Goal: Task Accomplishment & Management: Manage account settings

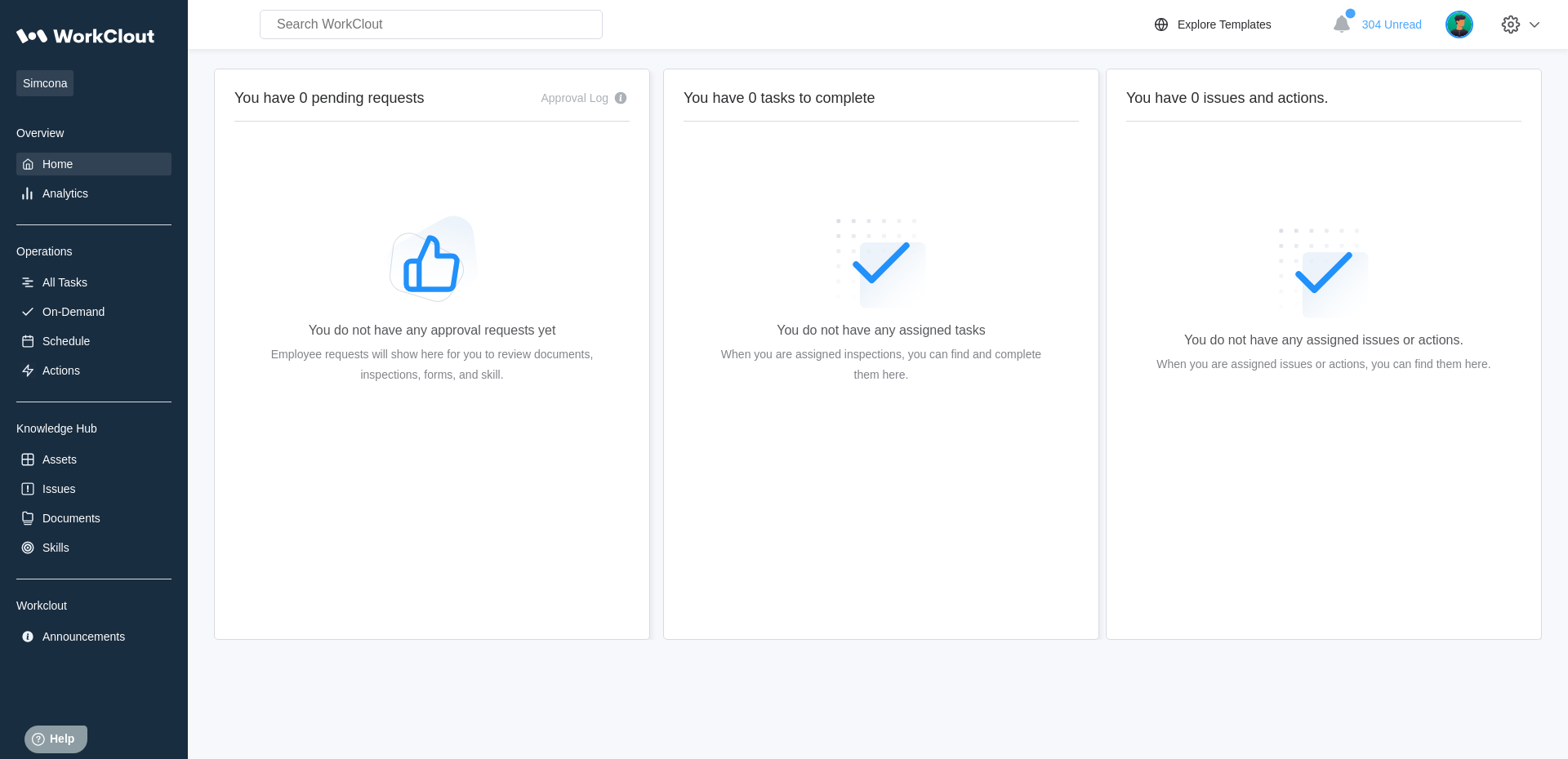
click at [1466, 30] on img at bounding box center [1459, 24] width 28 height 28
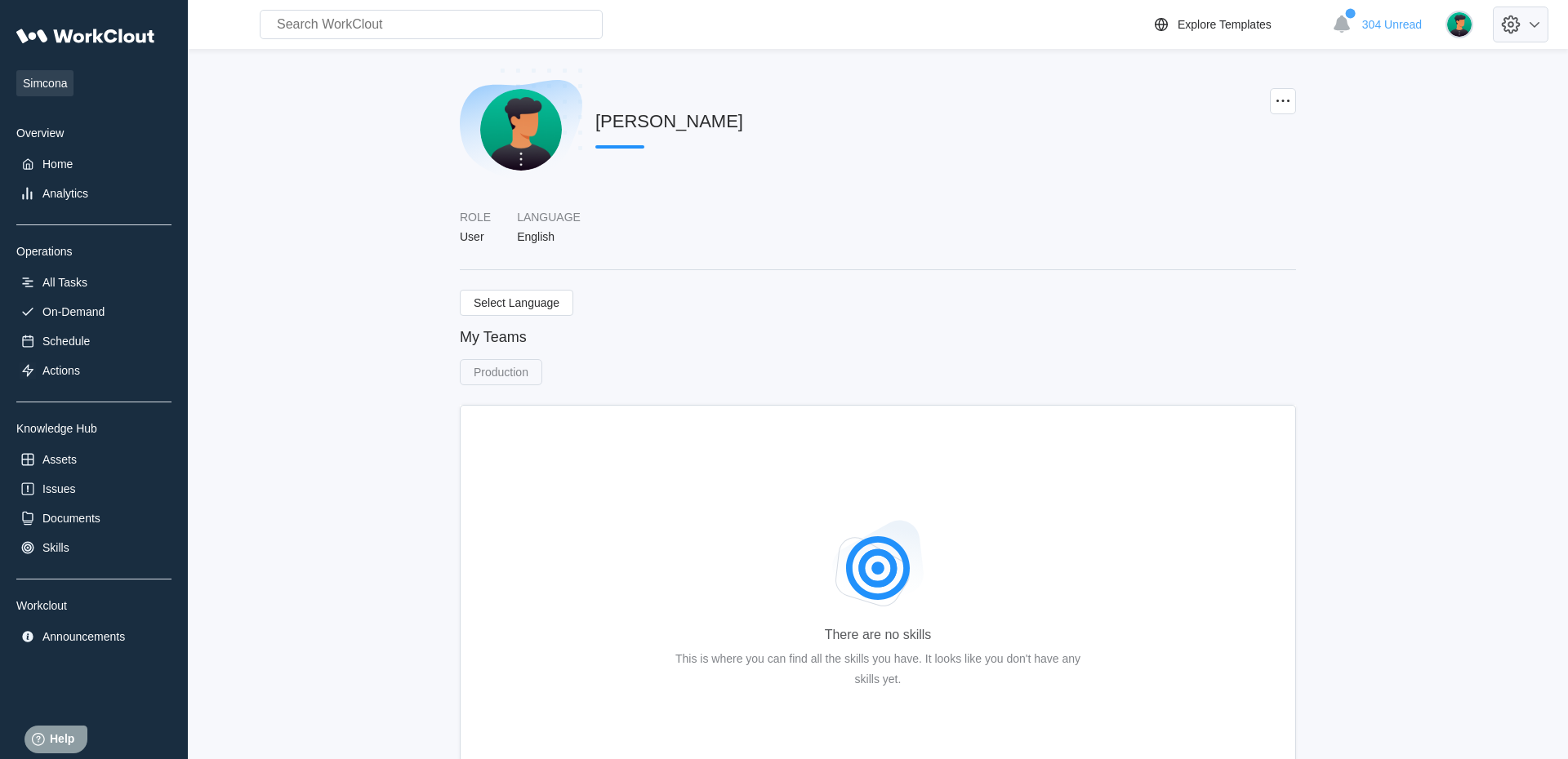
click at [1533, 24] on icon at bounding box center [1534, 24] width 10 height 5
click at [1404, 179] on div "Log Out" at bounding box center [1425, 173] width 230 height 26
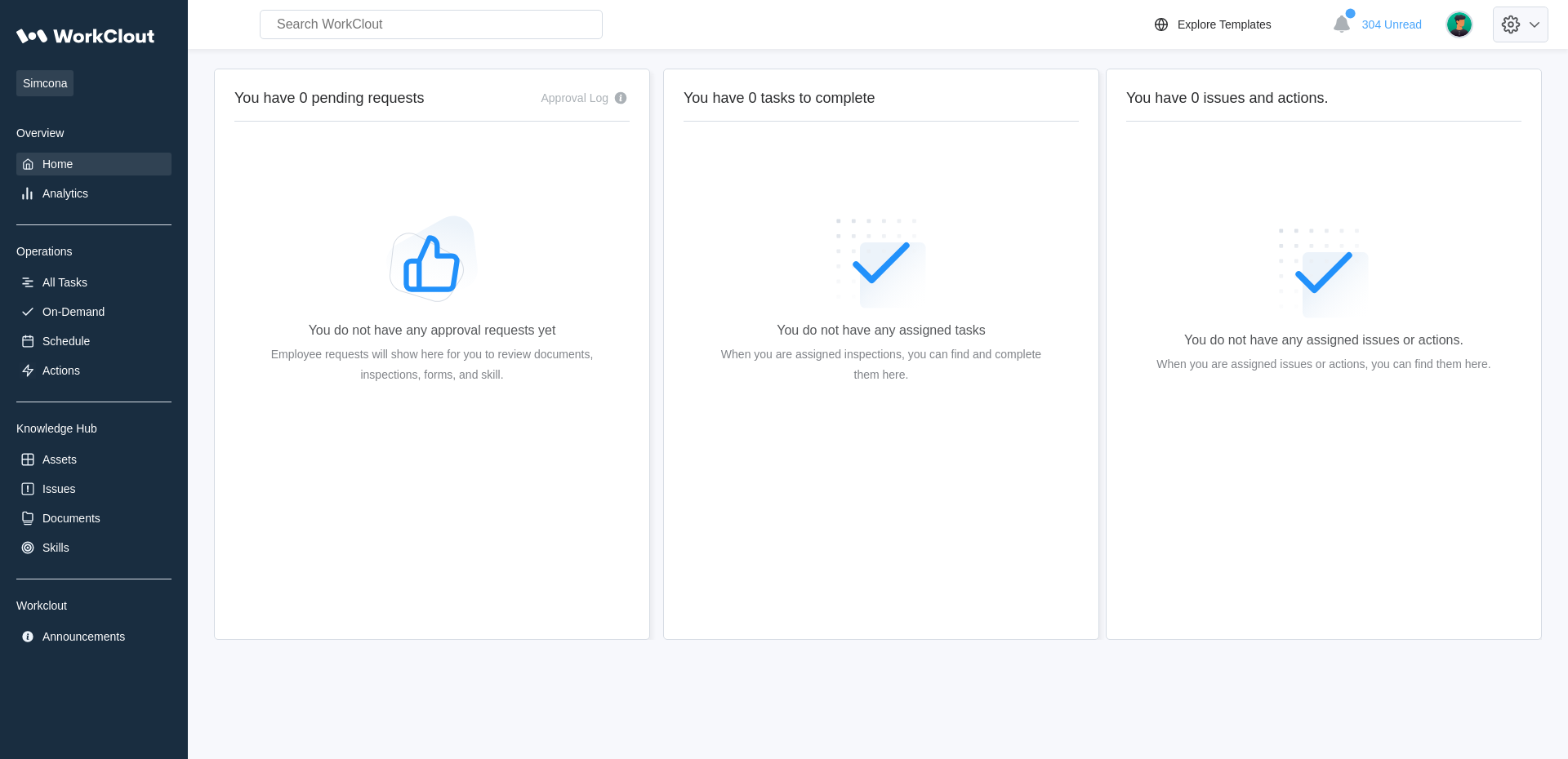
click at [1534, 26] on icon at bounding box center [1534, 24] width 10 height 5
click at [1440, 176] on div "Log Out" at bounding box center [1425, 173] width 230 height 26
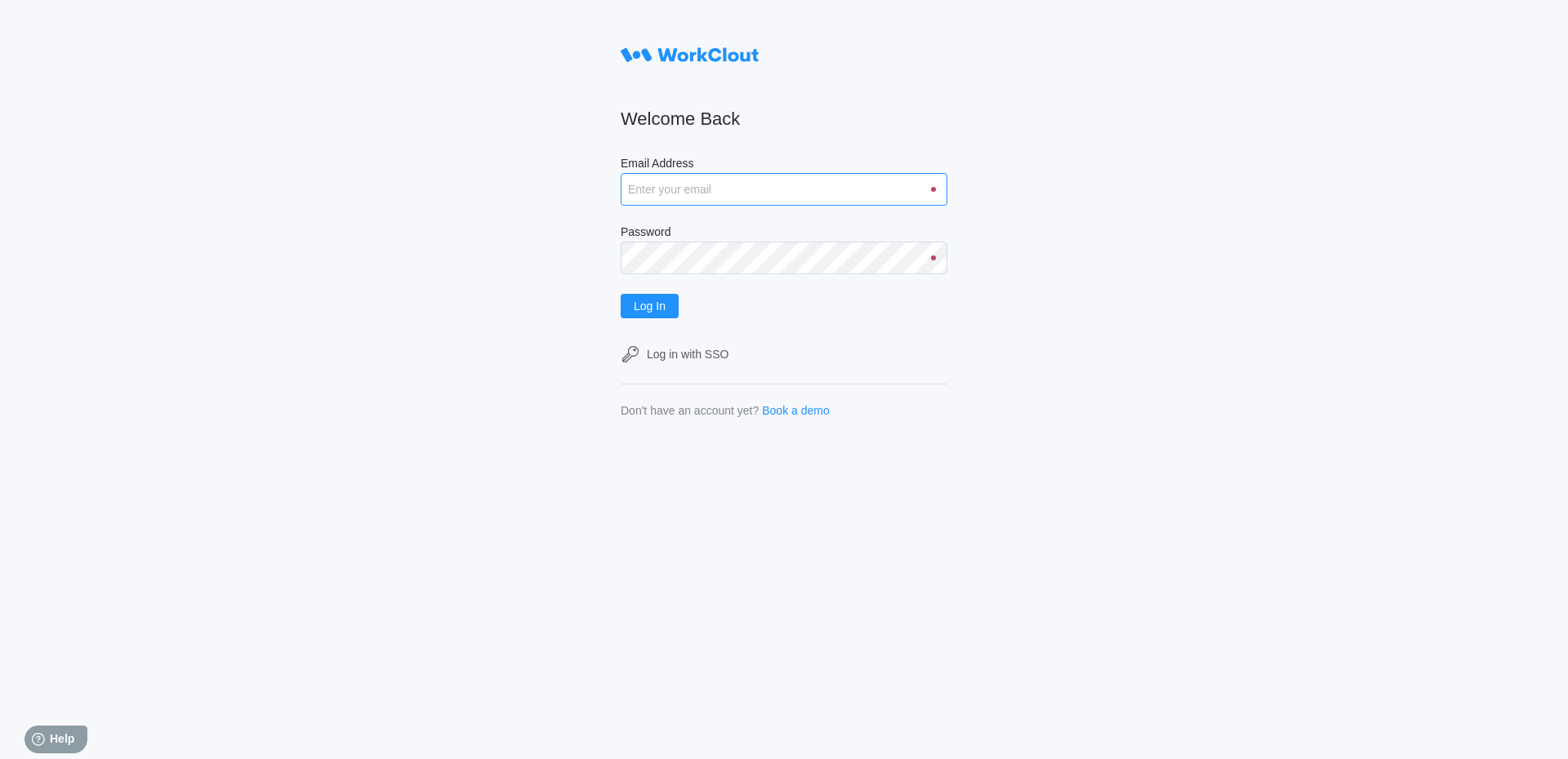
click at [820, 199] on input "Email Address" at bounding box center [784, 190] width 326 height 33
click at [712, 192] on input "Email Address" at bounding box center [784, 190] width 326 height 33
type input "jblake@mailinator.com"
click at [621, 294] on button "Log In" at bounding box center [650, 305] width 58 height 24
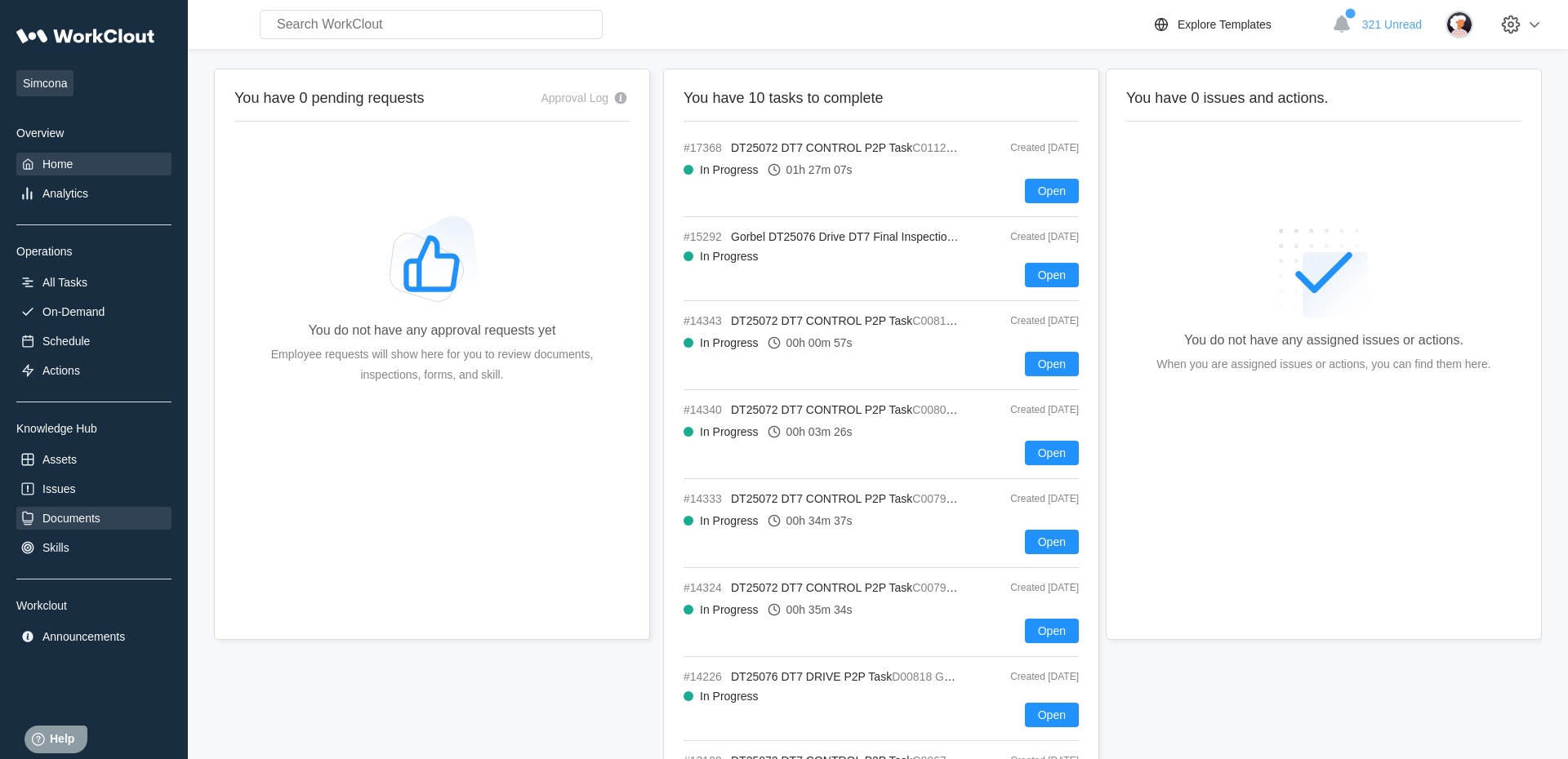
click at [99, 520] on div "Documents" at bounding box center [71, 519] width 58 height 13
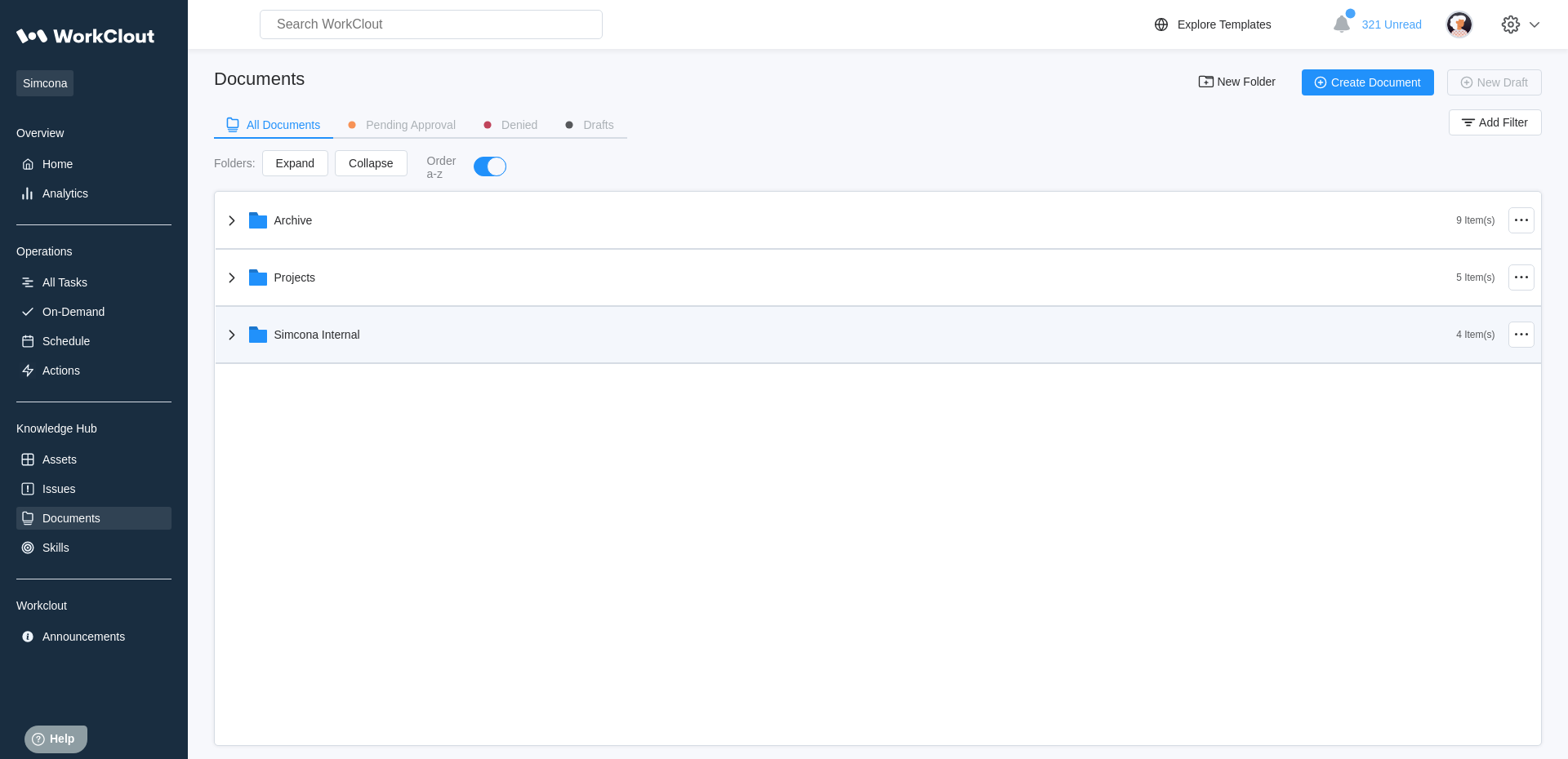
click at [237, 339] on icon at bounding box center [232, 335] width 20 height 20
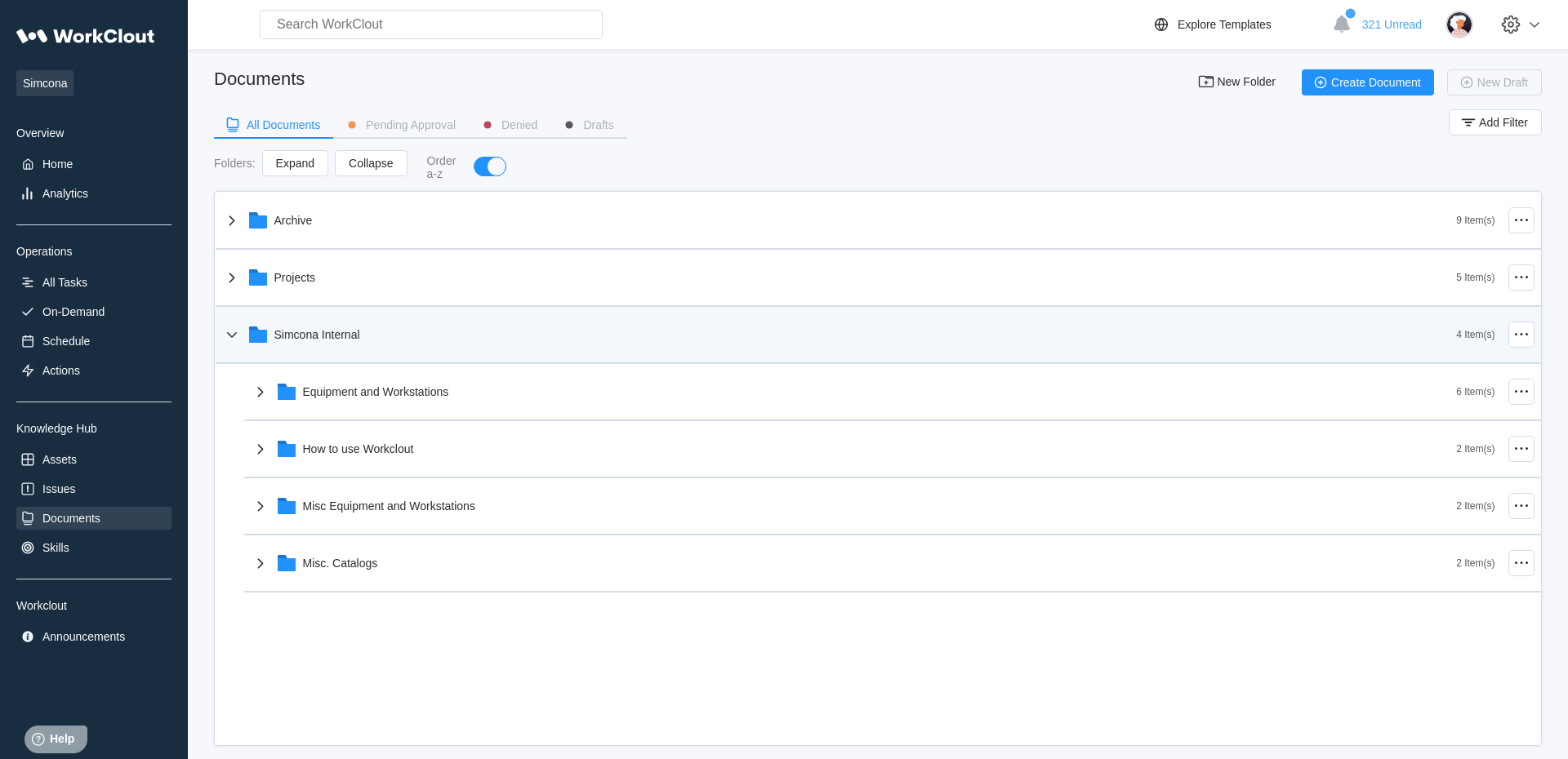
click at [237, 339] on icon at bounding box center [232, 335] width 20 height 20
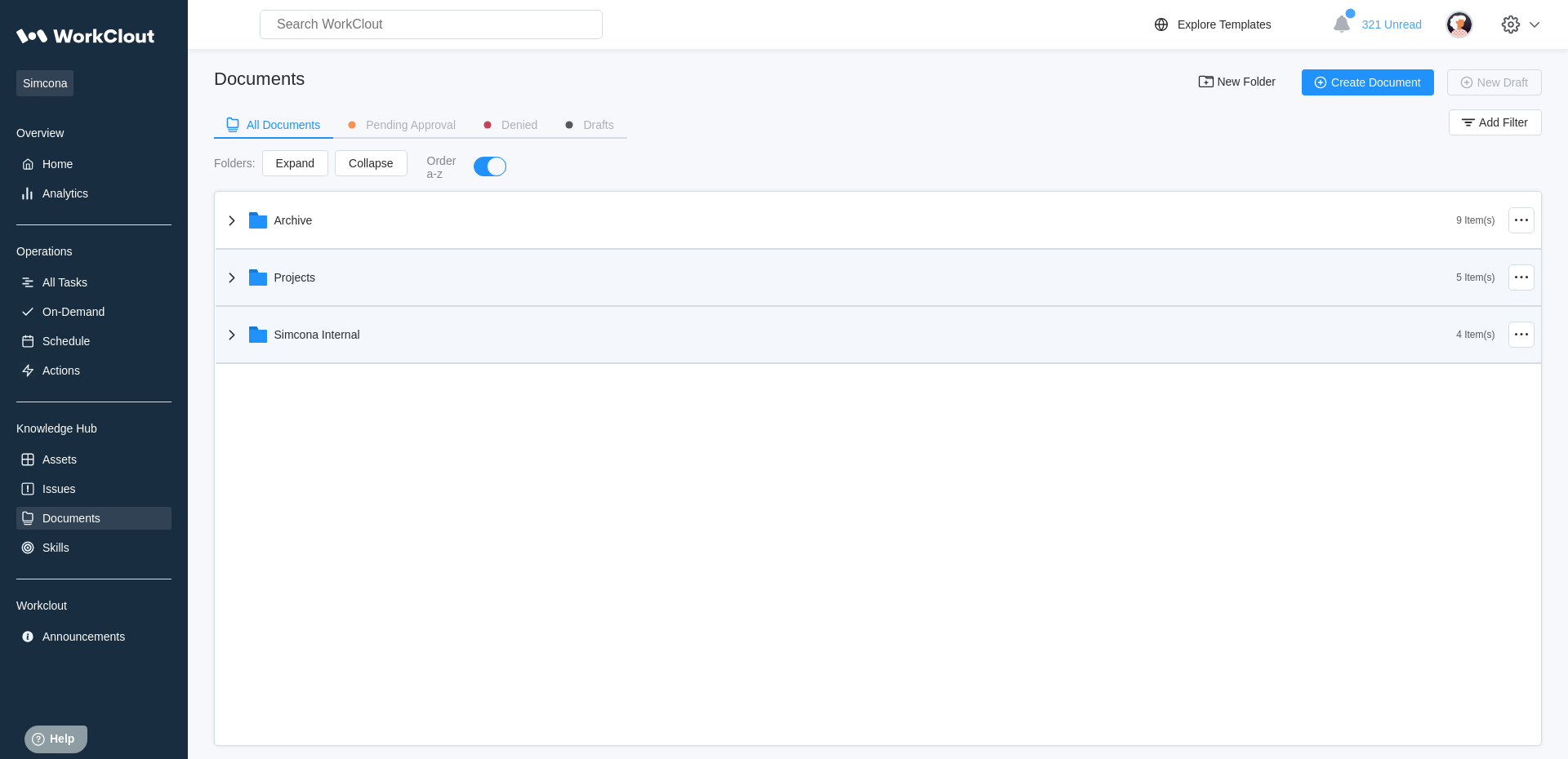
click at [224, 281] on icon at bounding box center [232, 277] width 20 height 20
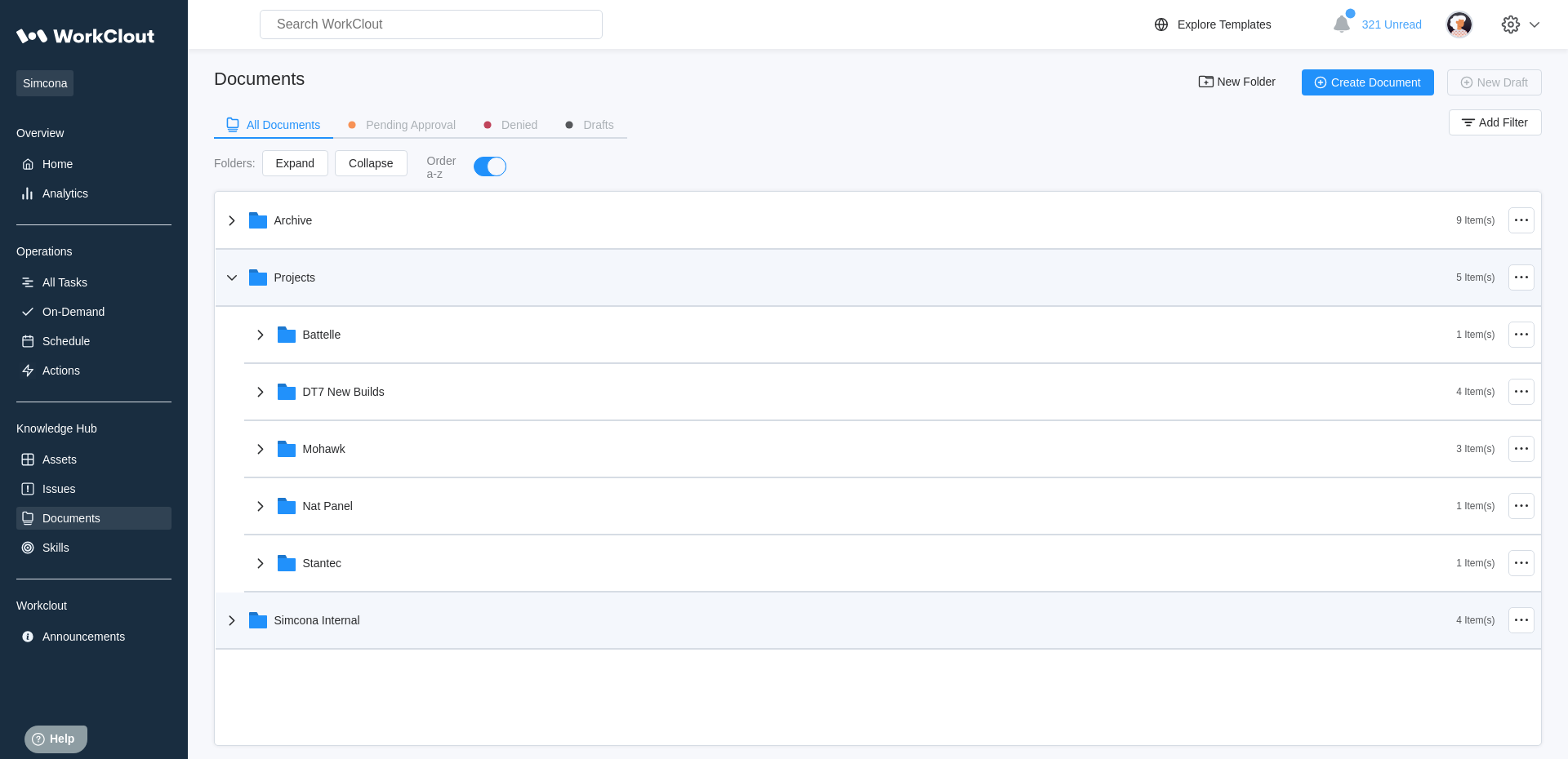
click at [235, 282] on icon at bounding box center [232, 277] width 20 height 20
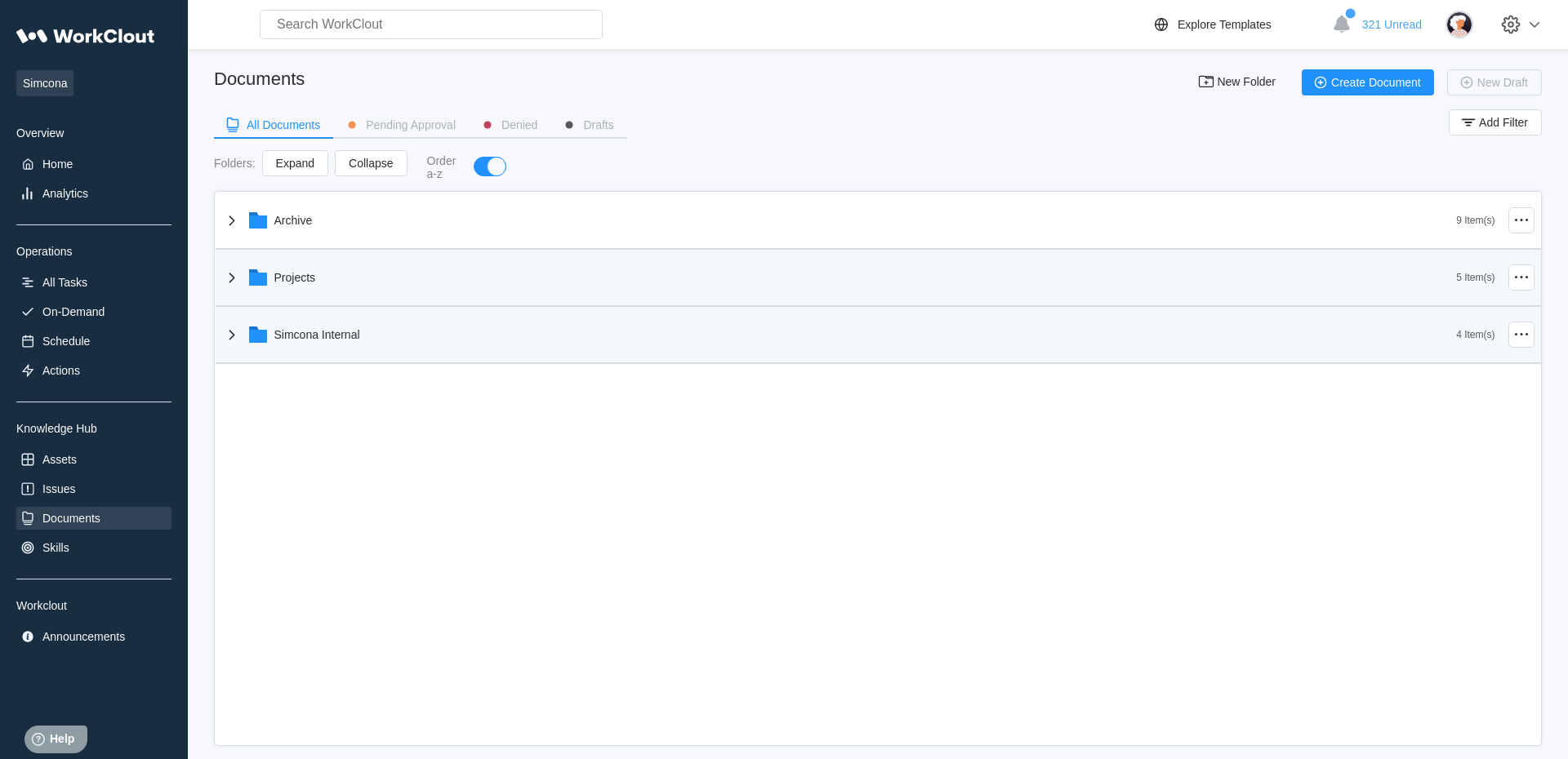
click at [235, 273] on icon at bounding box center [232, 277] width 20 height 20
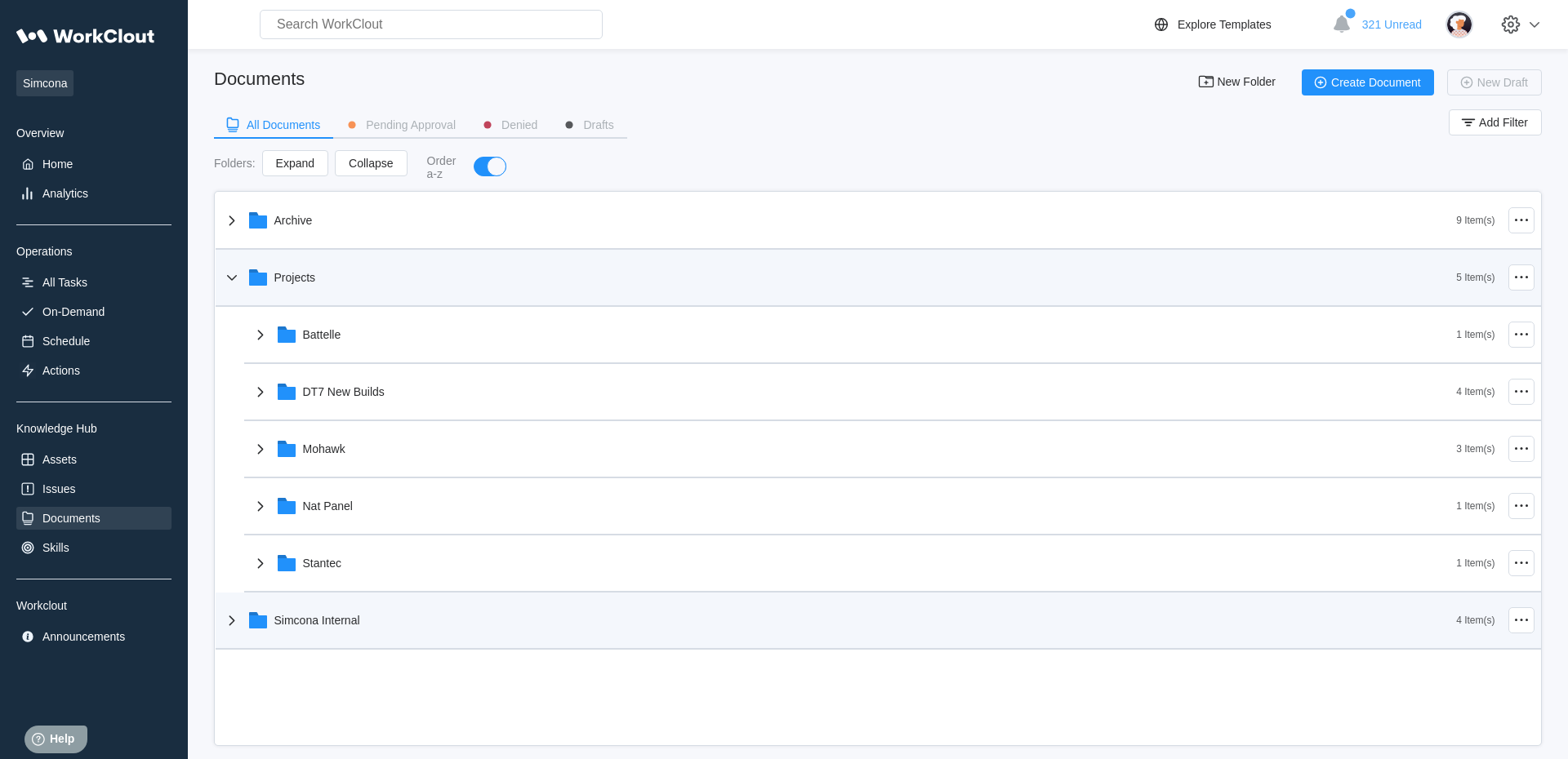
click at [235, 273] on icon at bounding box center [232, 277] width 20 height 20
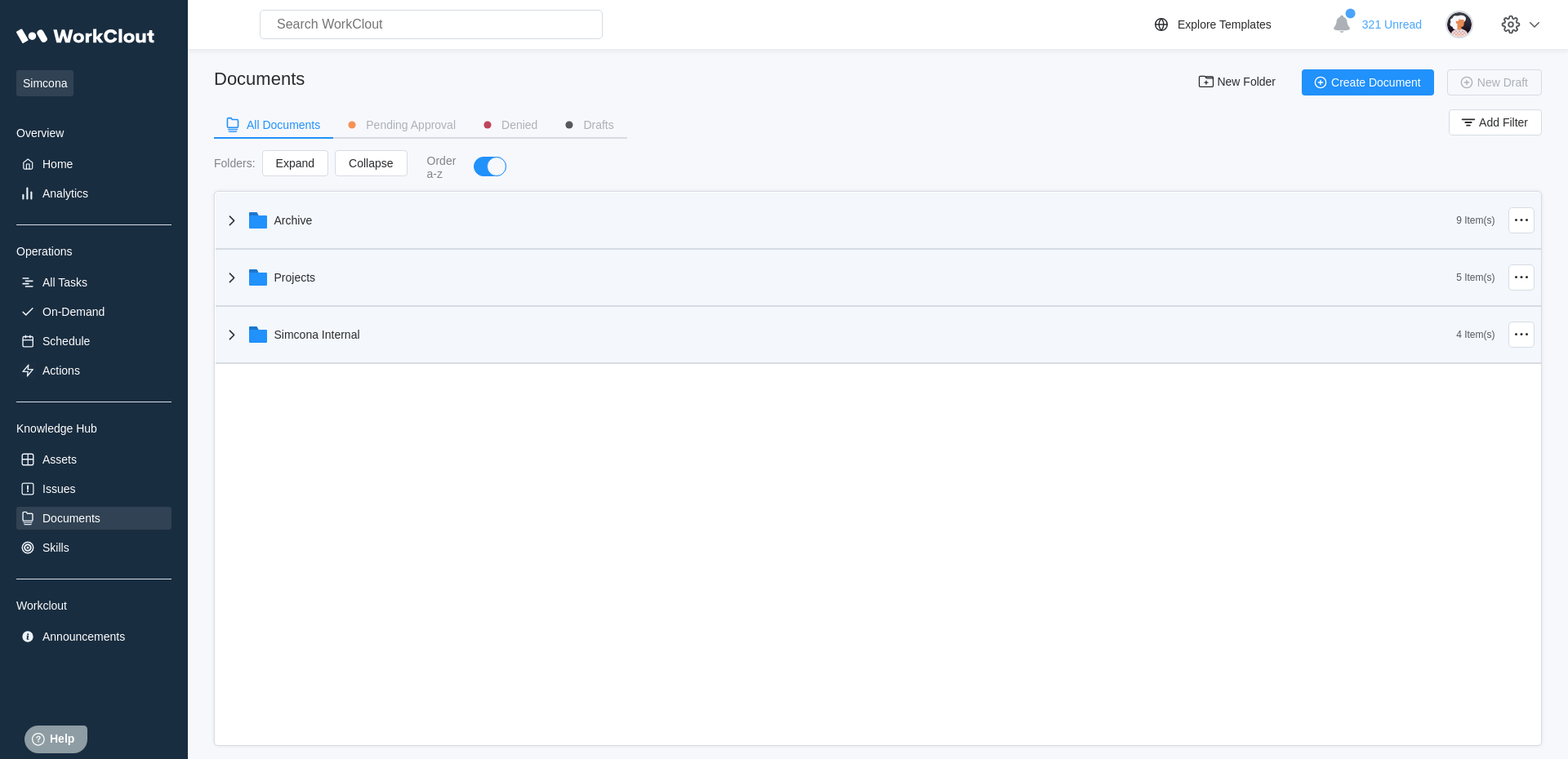
click at [236, 225] on icon at bounding box center [232, 220] width 20 height 20
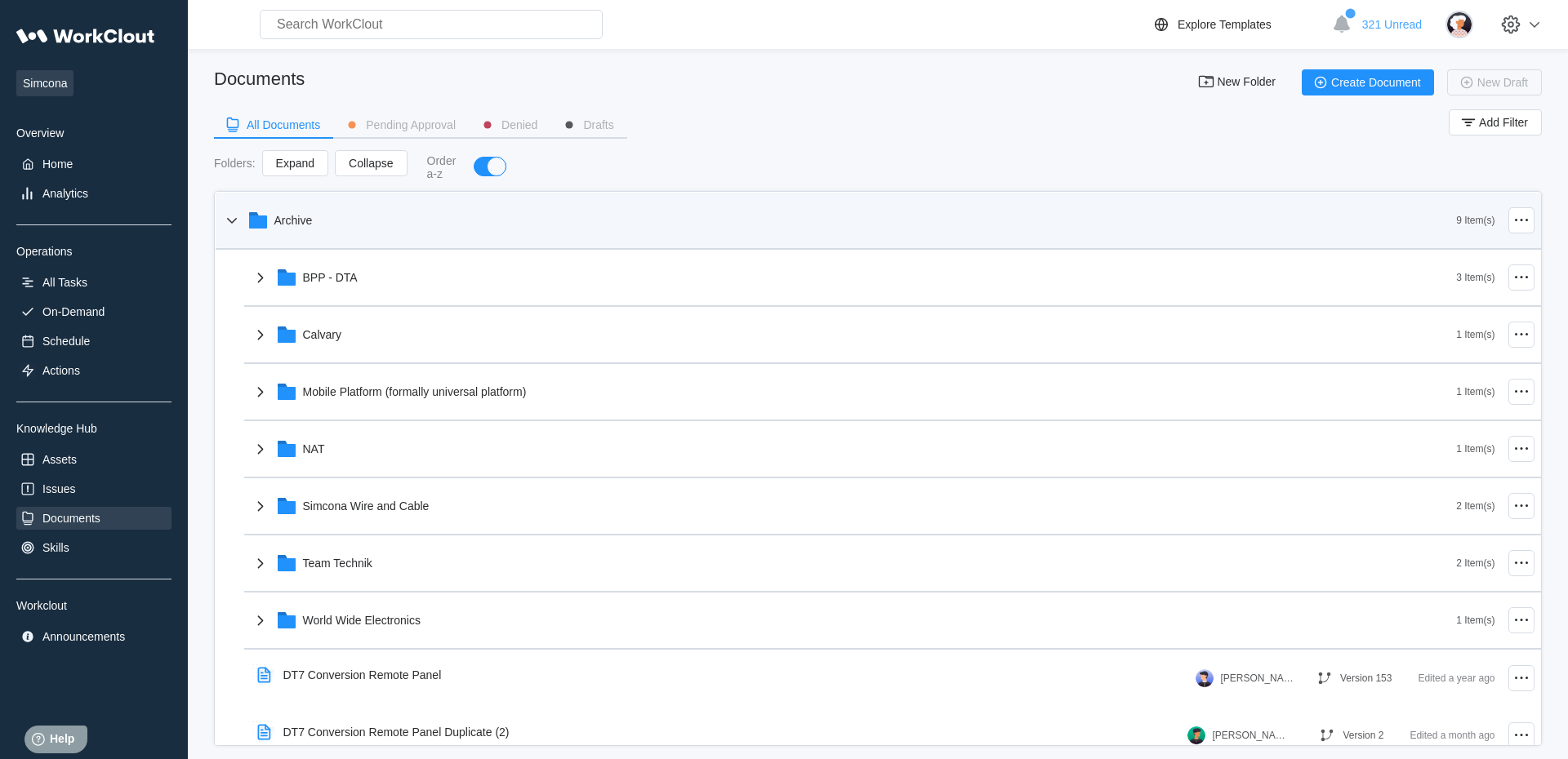
click at [237, 224] on icon at bounding box center [232, 220] width 20 height 20
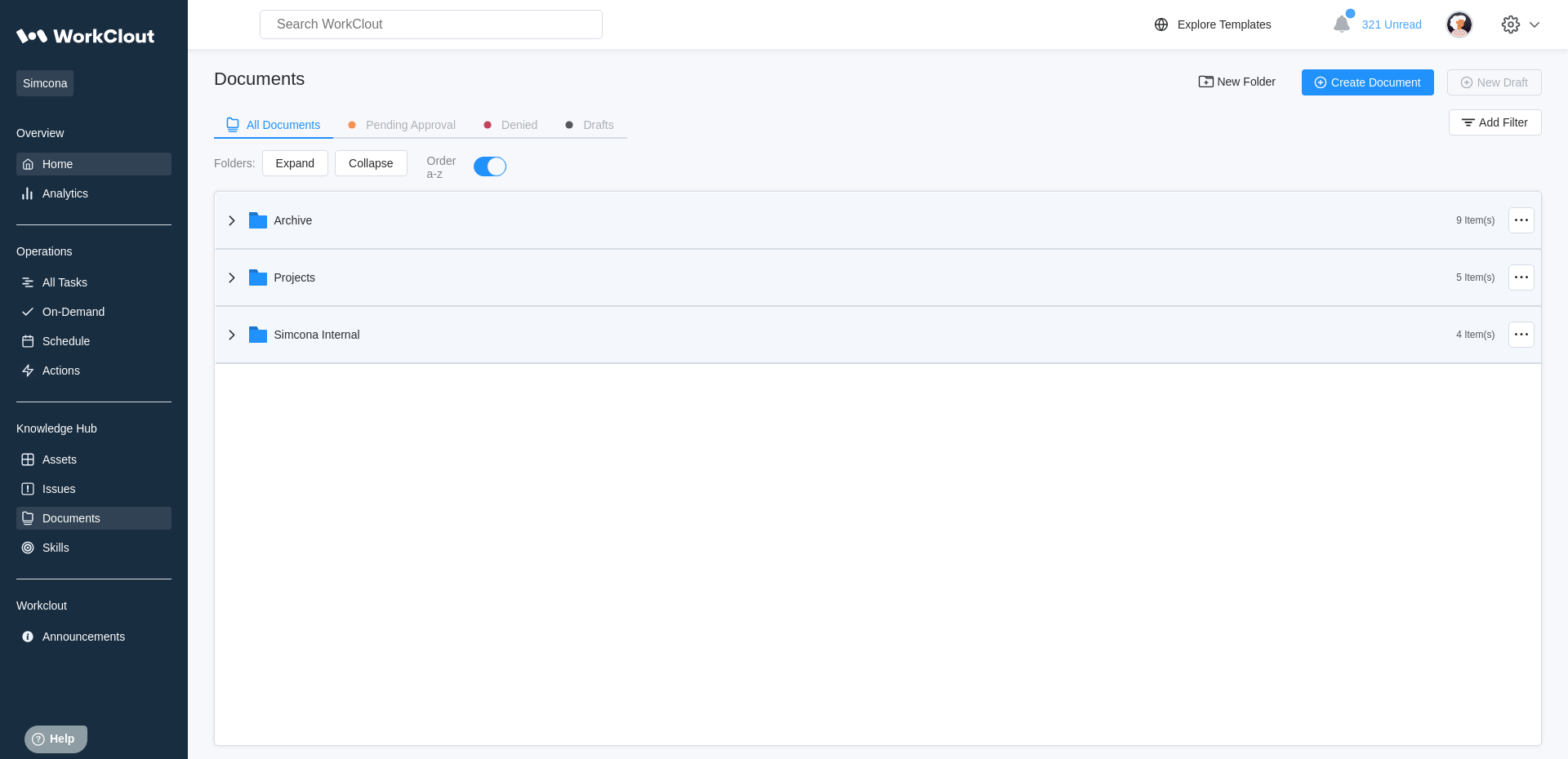
click at [79, 166] on div "Home" at bounding box center [94, 164] width 155 height 23
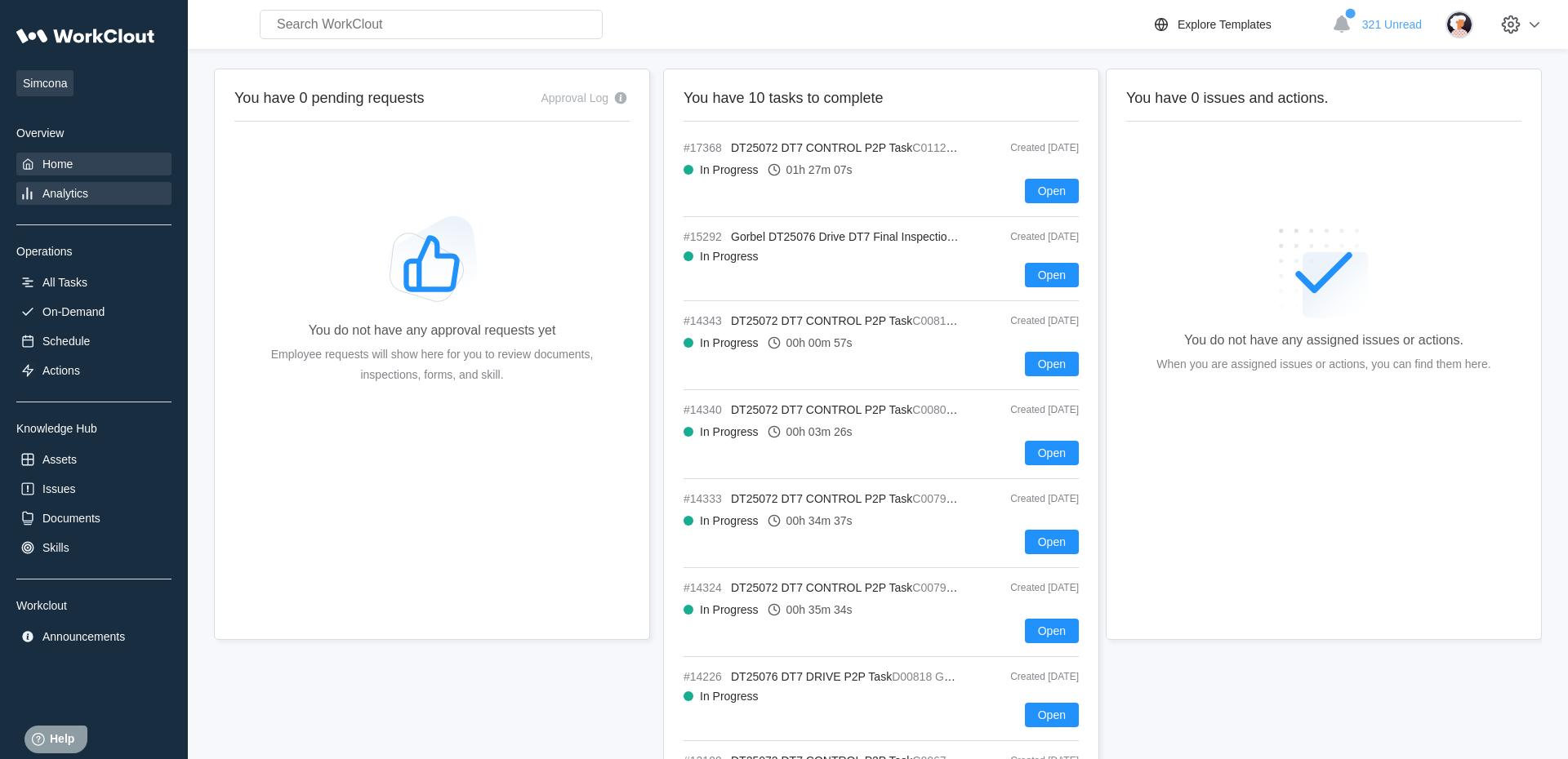
click at [107, 192] on div "Analytics" at bounding box center [94, 192] width 155 height 23
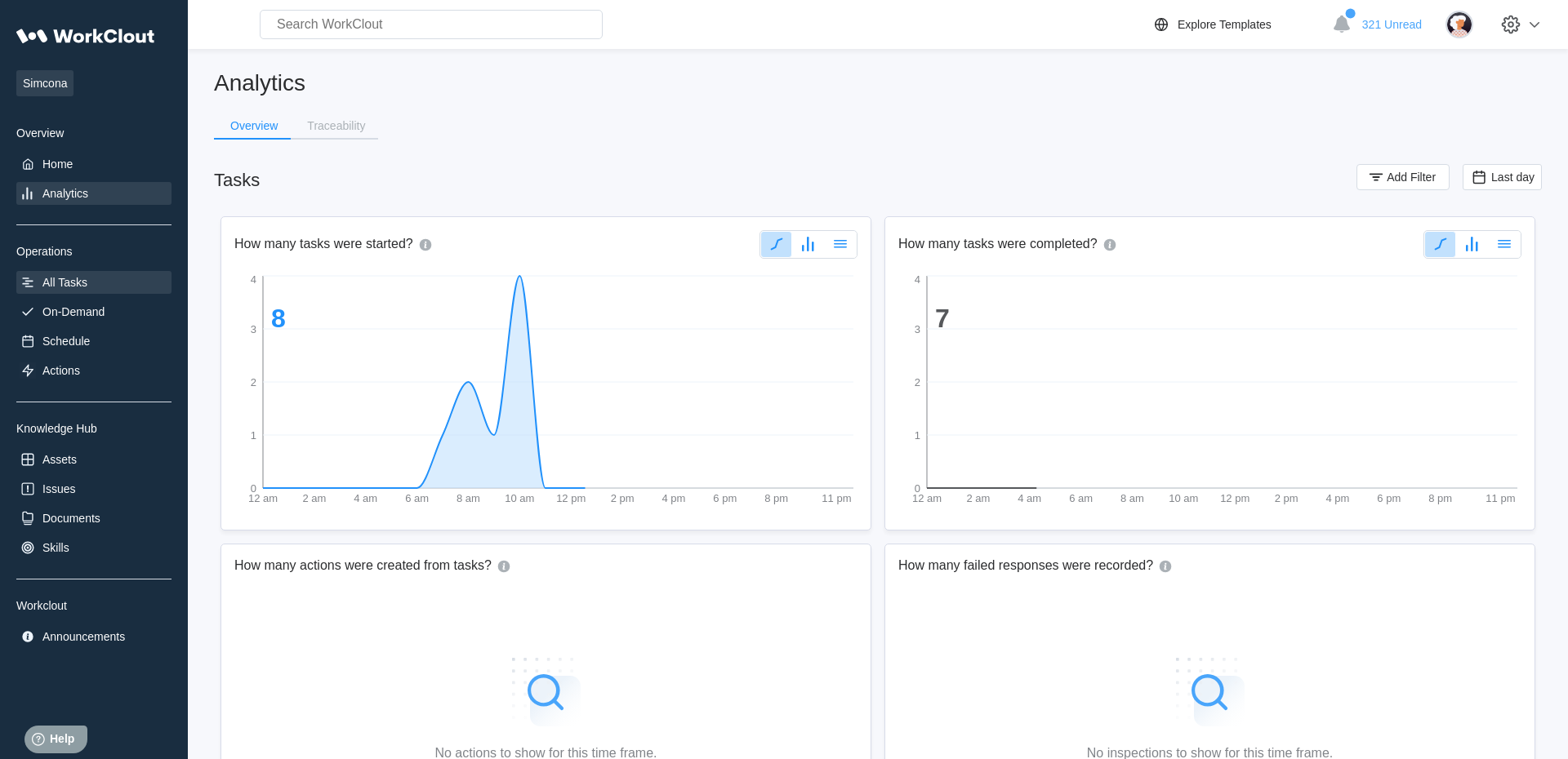
click at [88, 284] on div "All Tasks" at bounding box center [65, 282] width 45 height 13
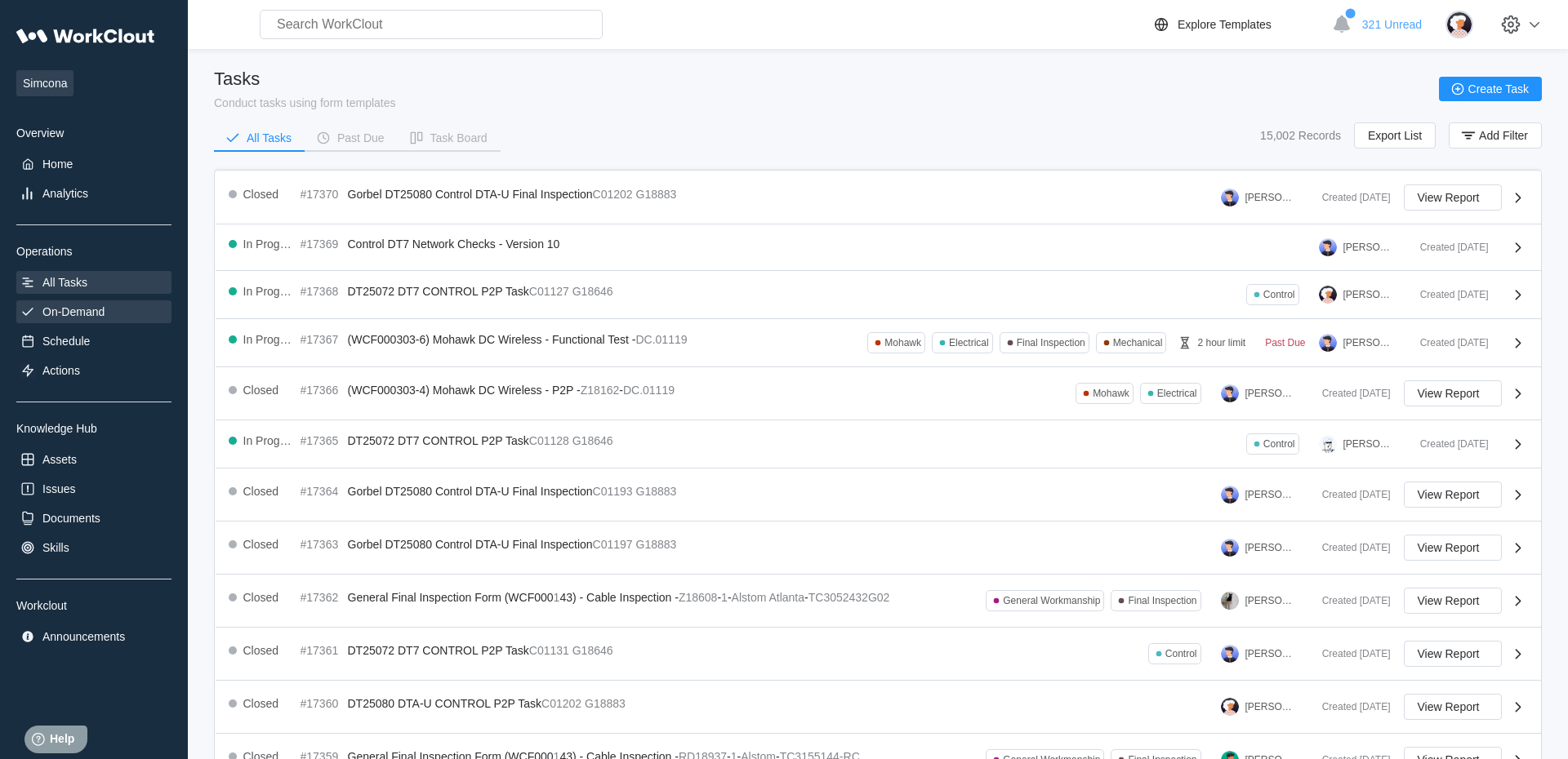
click at [88, 312] on div "On-Demand" at bounding box center [73, 312] width 62 height 13
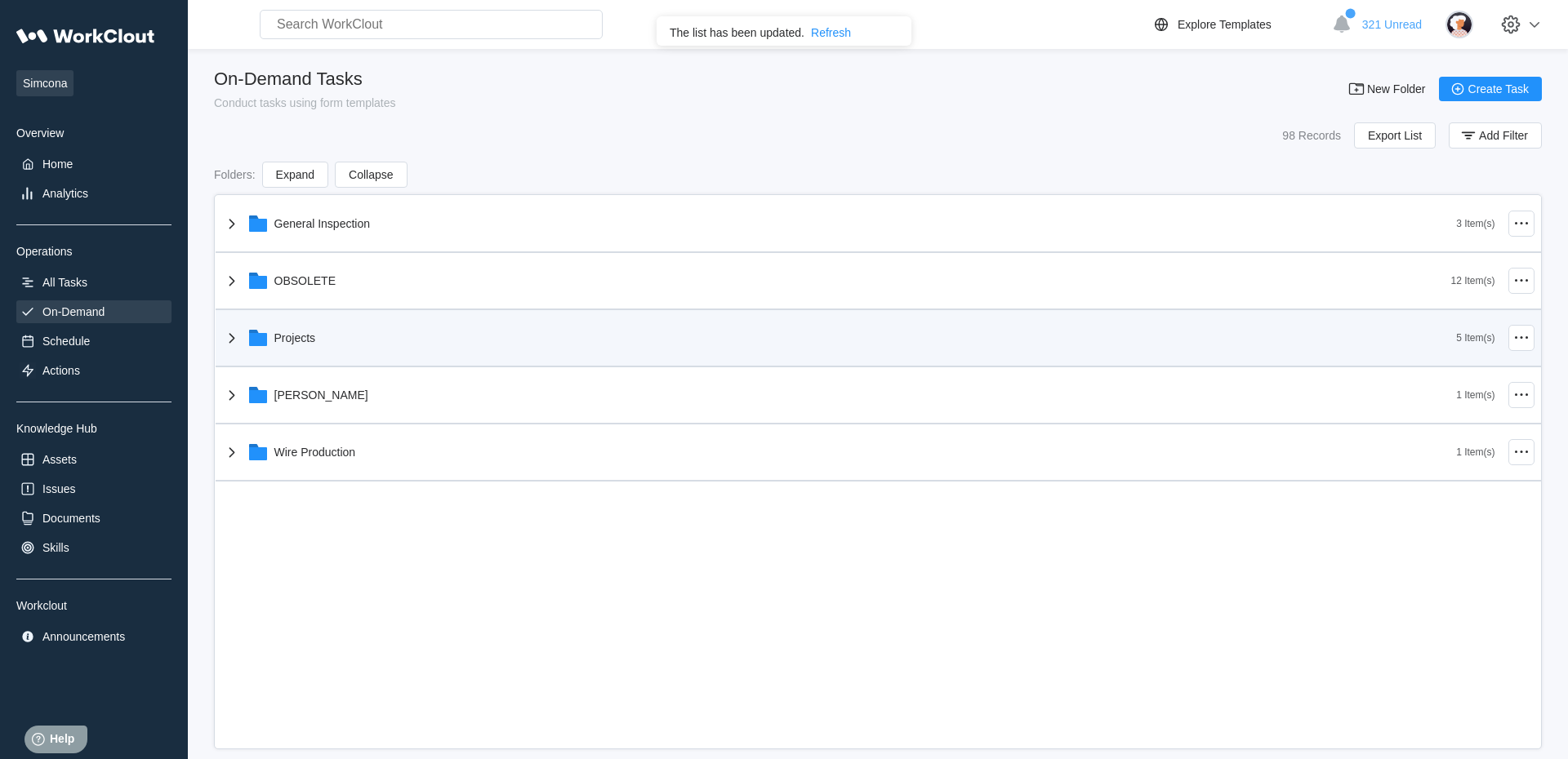
click at [235, 339] on icon at bounding box center [232, 338] width 20 height 20
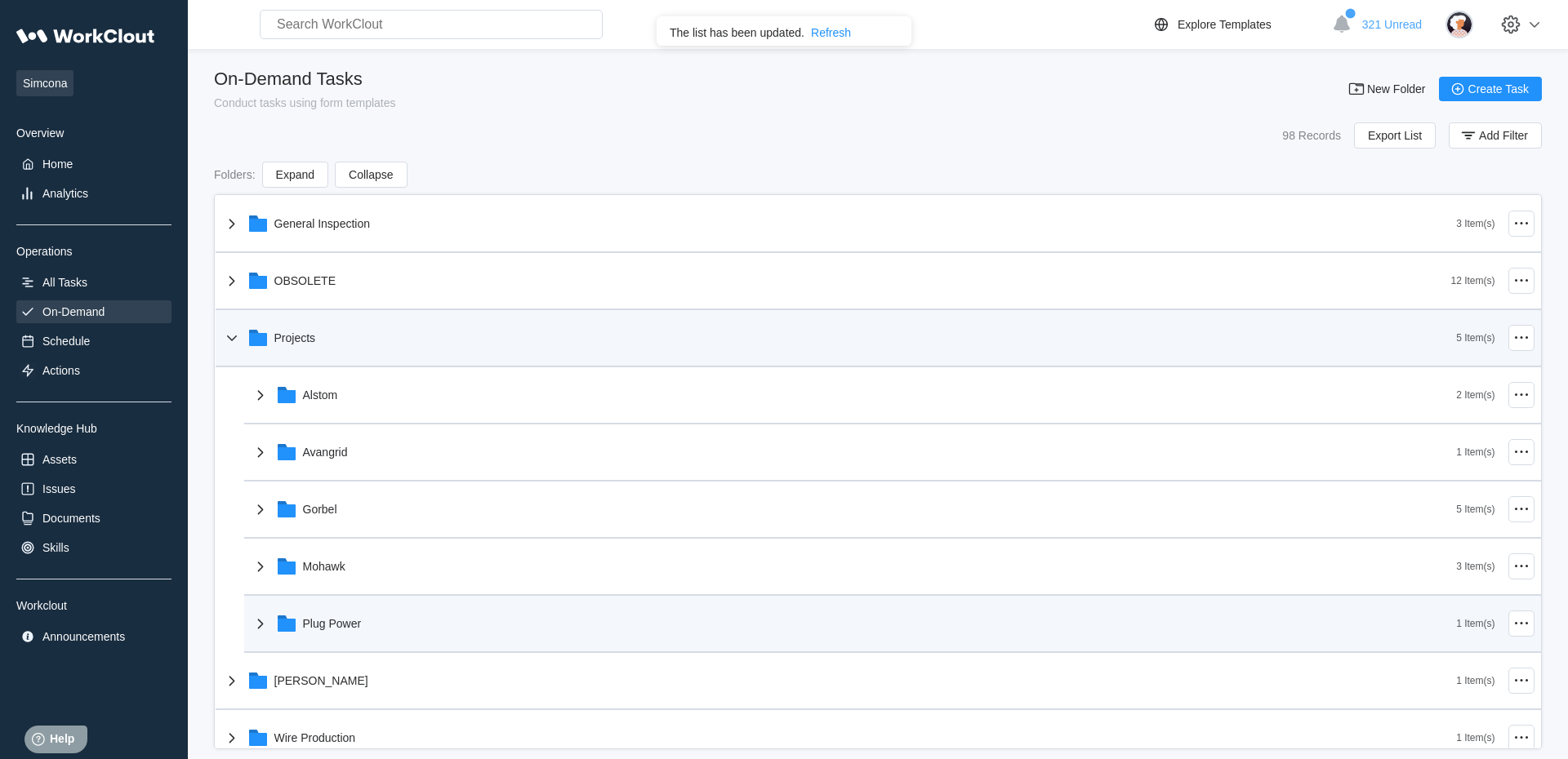
click at [263, 630] on icon at bounding box center [260, 623] width 20 height 20
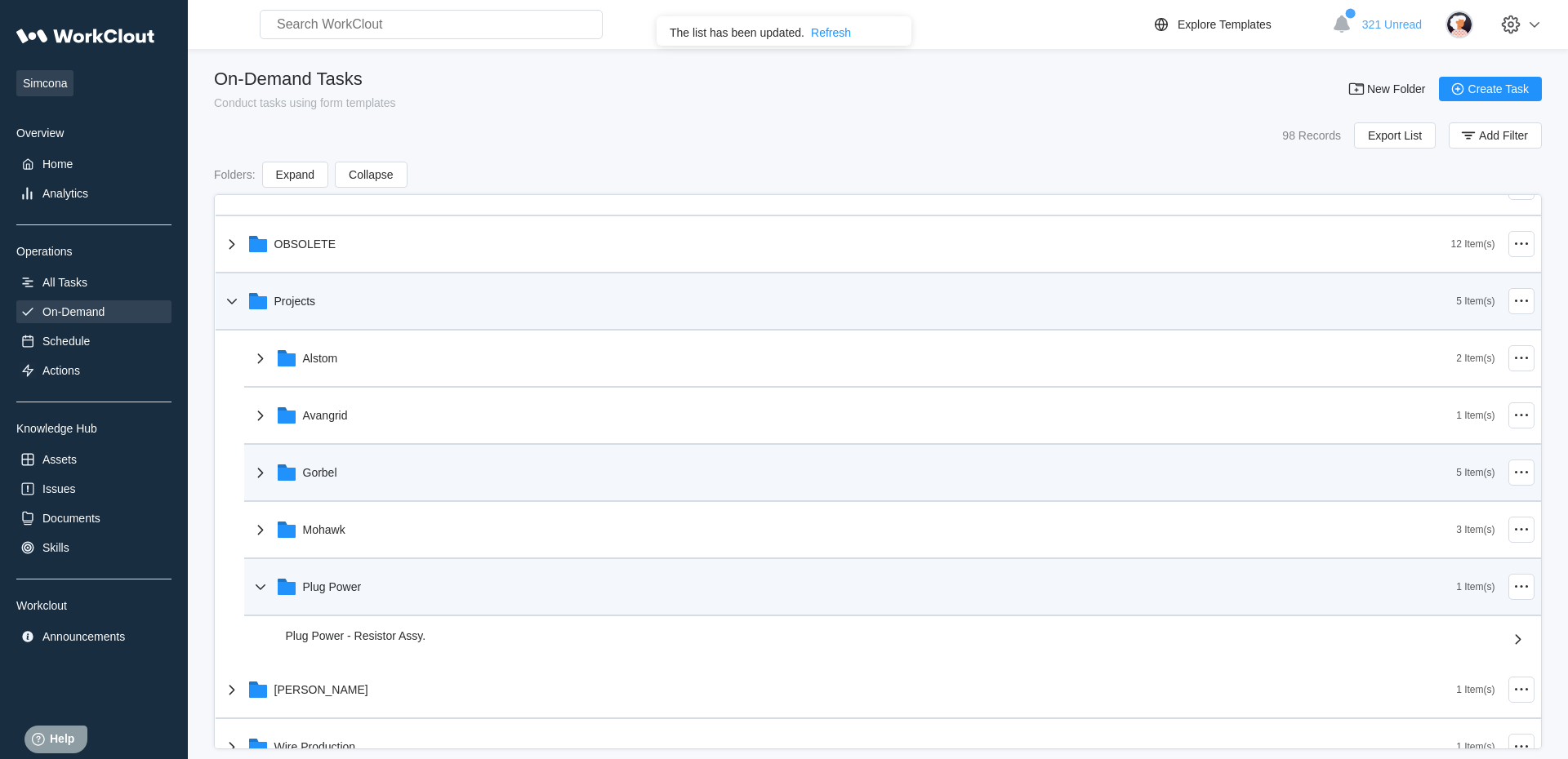
scroll to position [65, 0]
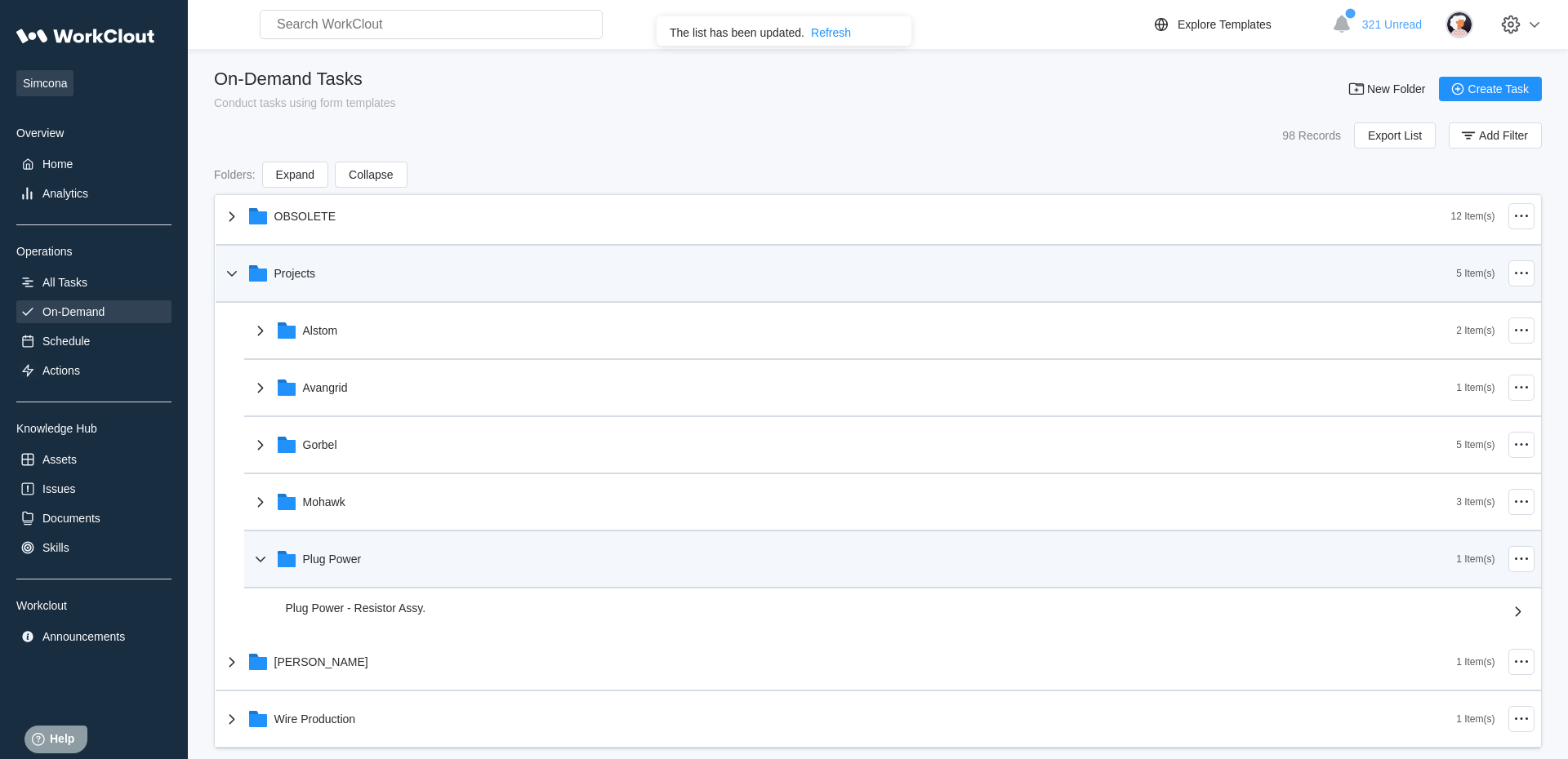
click at [397, 614] on span "Plug Power - Resistor Assy." at bounding box center [355, 608] width 140 height 13
click at [353, 617] on div "Plug Power - Resistor Assy." at bounding box center [893, 612] width 1216 height 20
click at [353, 616] on div "Plug Power - Resistor Assy." at bounding box center [893, 612] width 1216 height 20
click at [414, 606] on span "Plug Power - Resistor Assy." at bounding box center [355, 608] width 140 height 13
click at [1514, 614] on icon at bounding box center [1518, 612] width 20 height 20
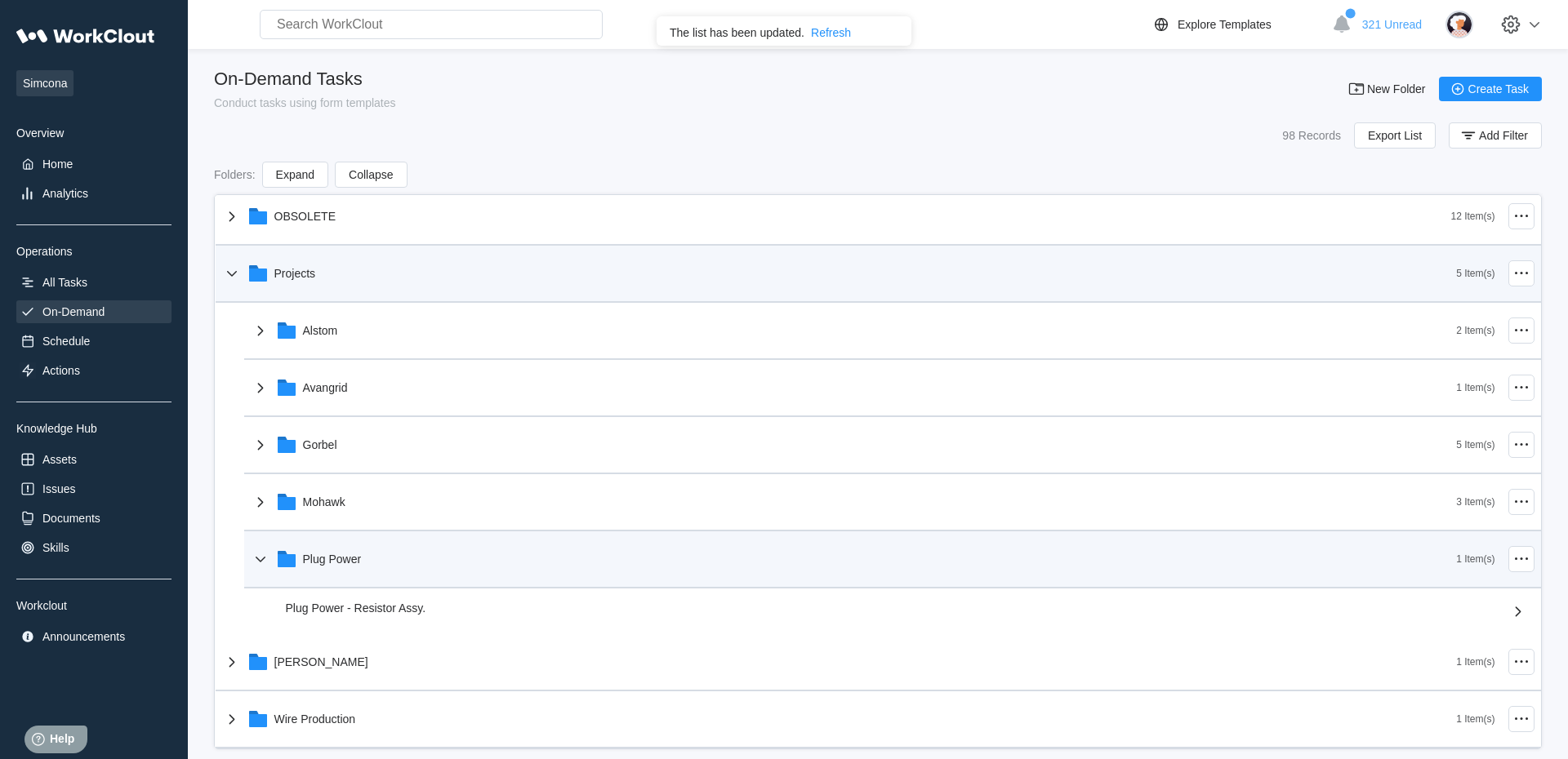
click at [1521, 611] on icon at bounding box center [1518, 612] width 20 height 20
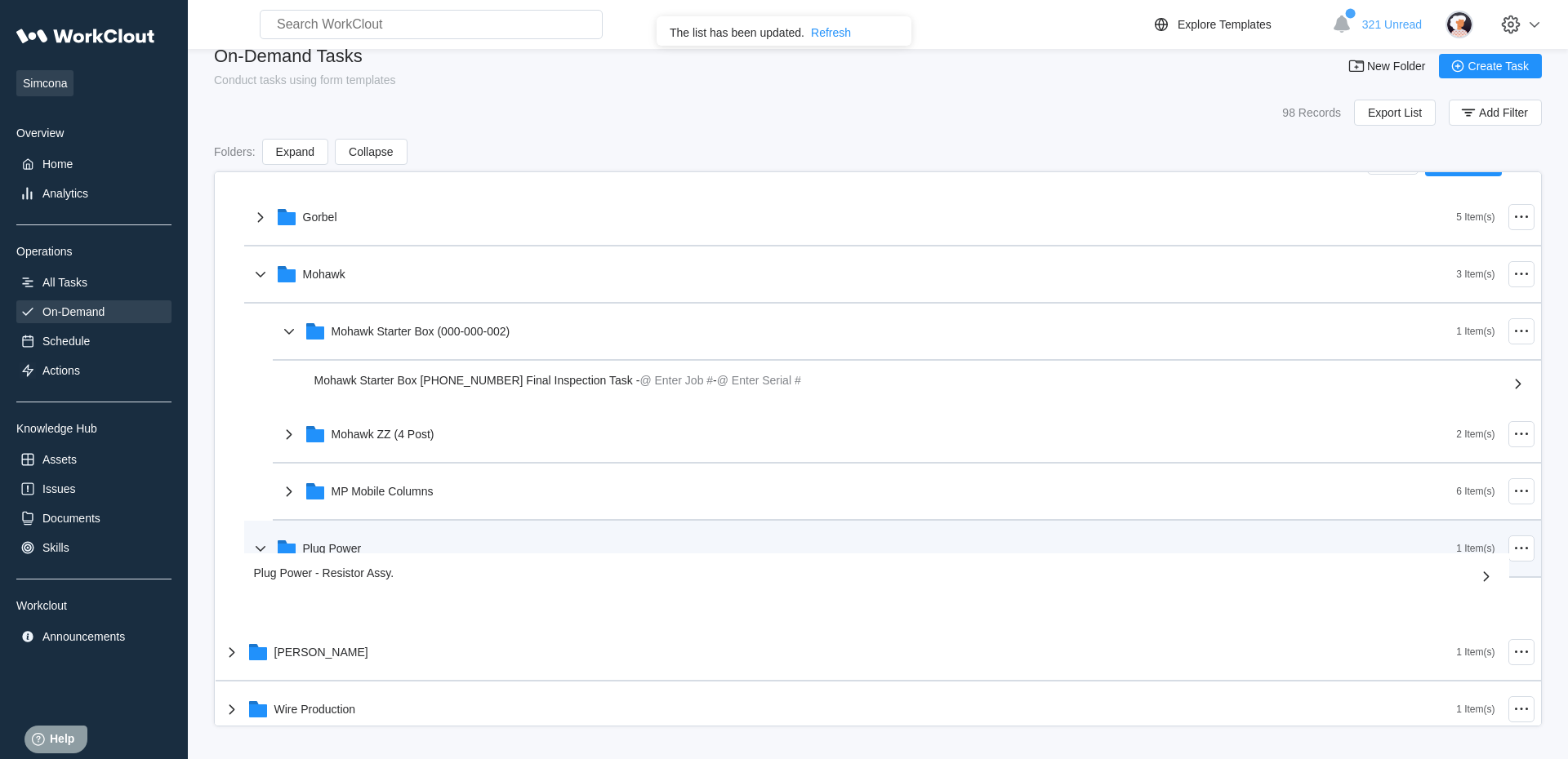
scroll to position [323, 0]
drag, startPoint x: 434, startPoint y: 617, endPoint x: 410, endPoint y: 586, distance: 39.2
click at [410, 586] on div "General Inspection 3 Item(s) OBSOLETE 12 Item(s) Projects 5 Item(s) Alstom 2 It…" at bounding box center [878, 294] width 1325 height 886
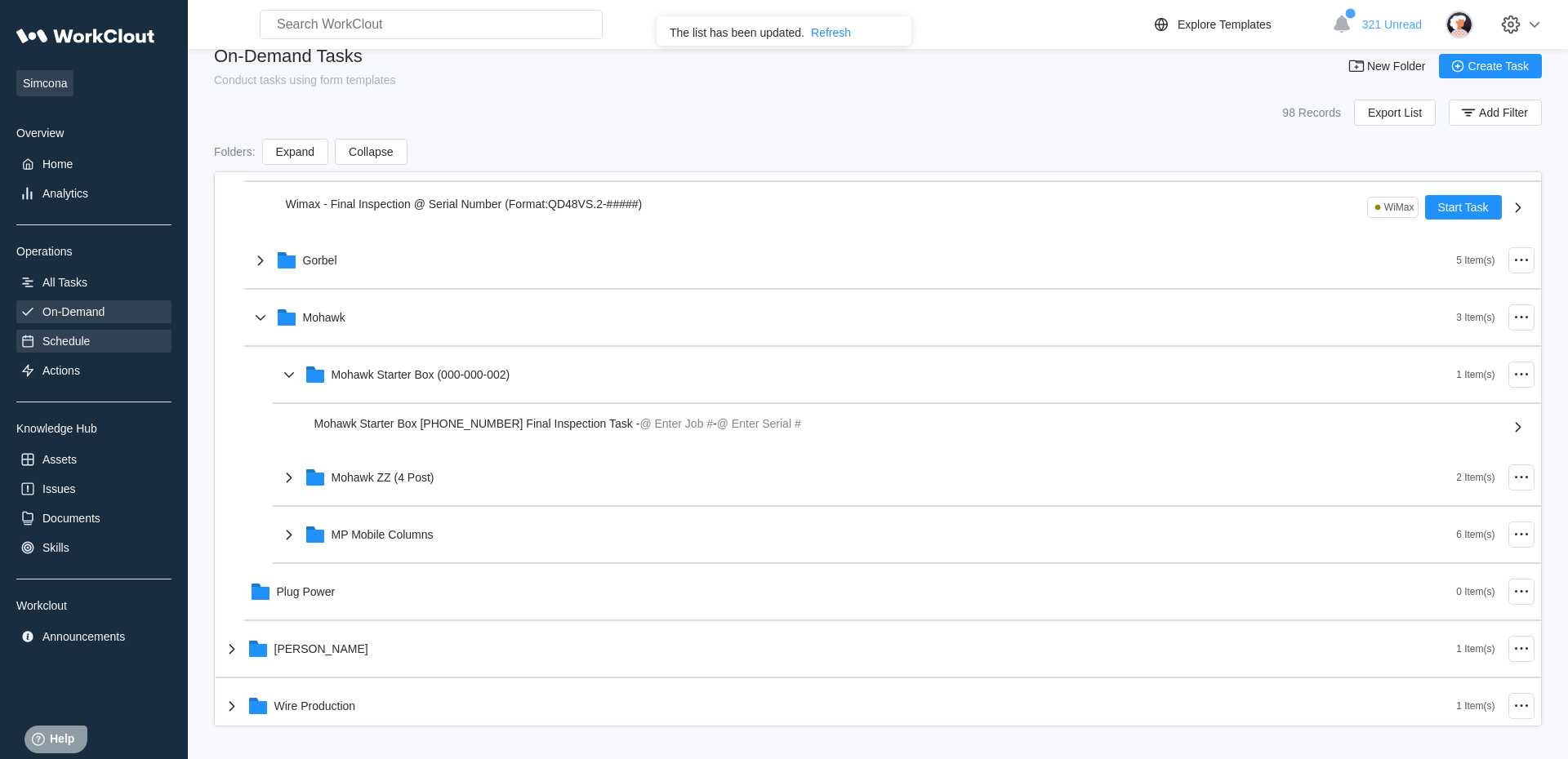
click at [80, 345] on div "Schedule" at bounding box center [66, 341] width 47 height 13
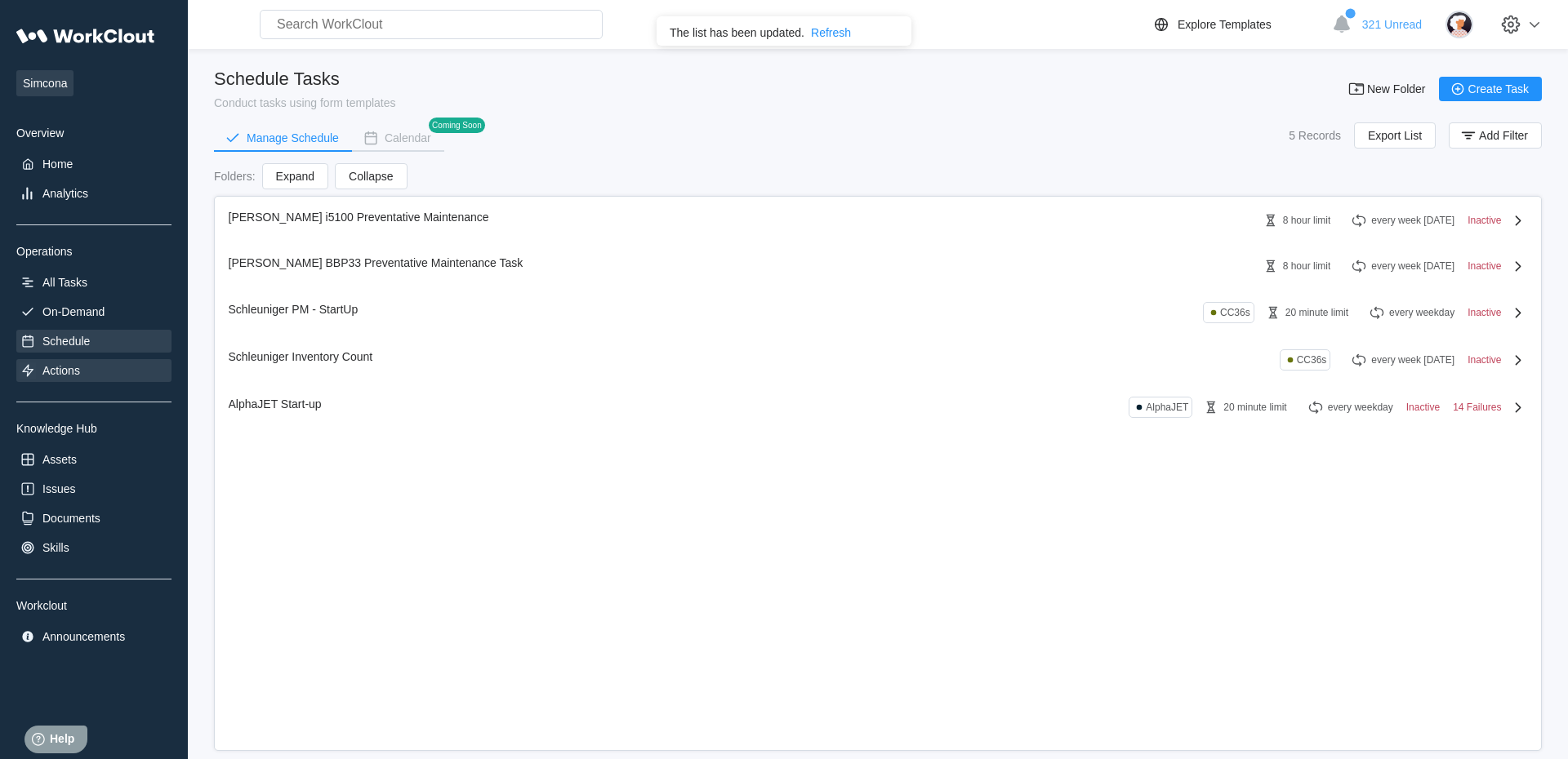
click at [80, 372] on div "Actions" at bounding box center [61, 370] width 38 height 13
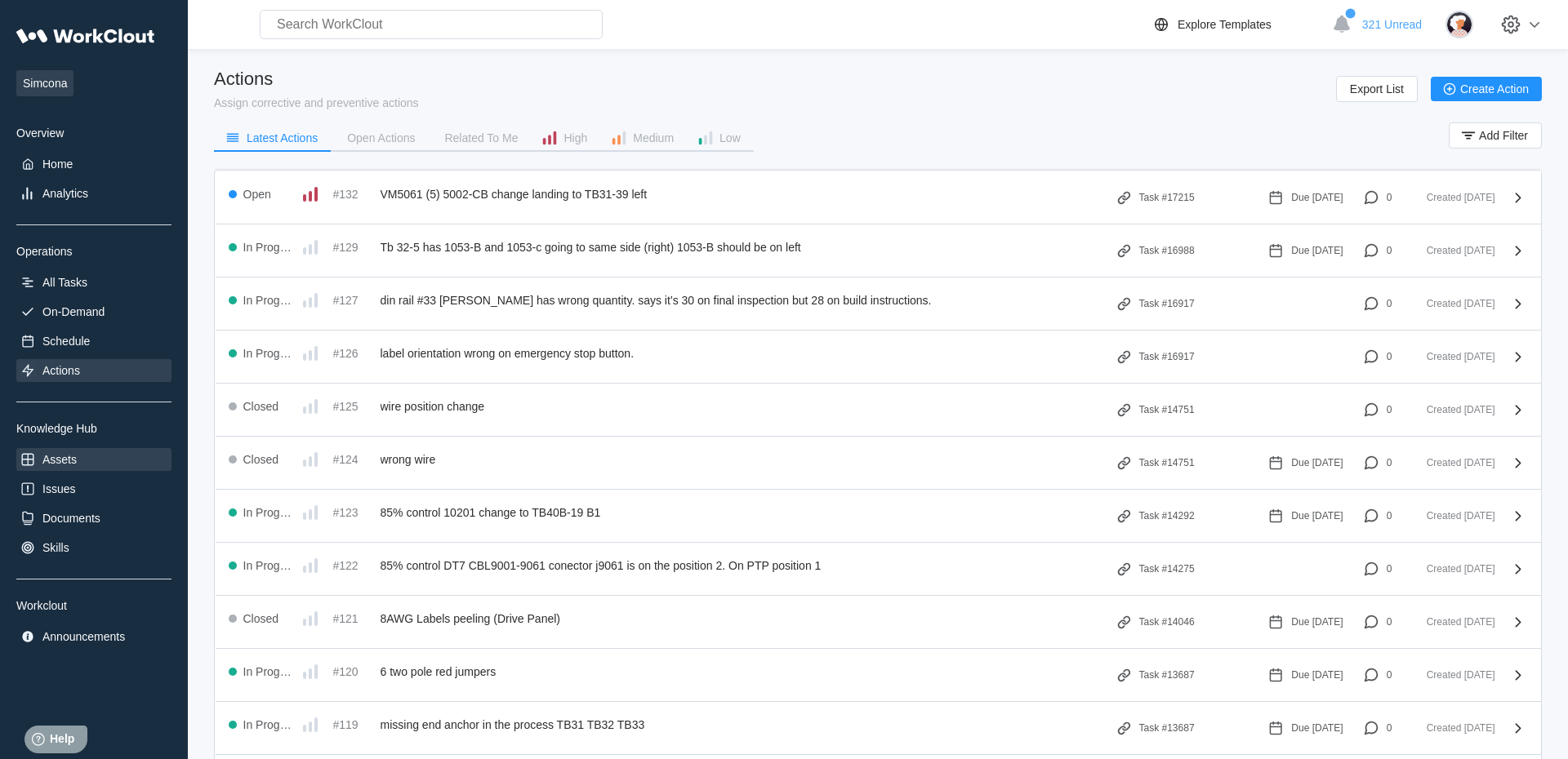
click at [87, 460] on div "Assets" at bounding box center [94, 459] width 155 height 23
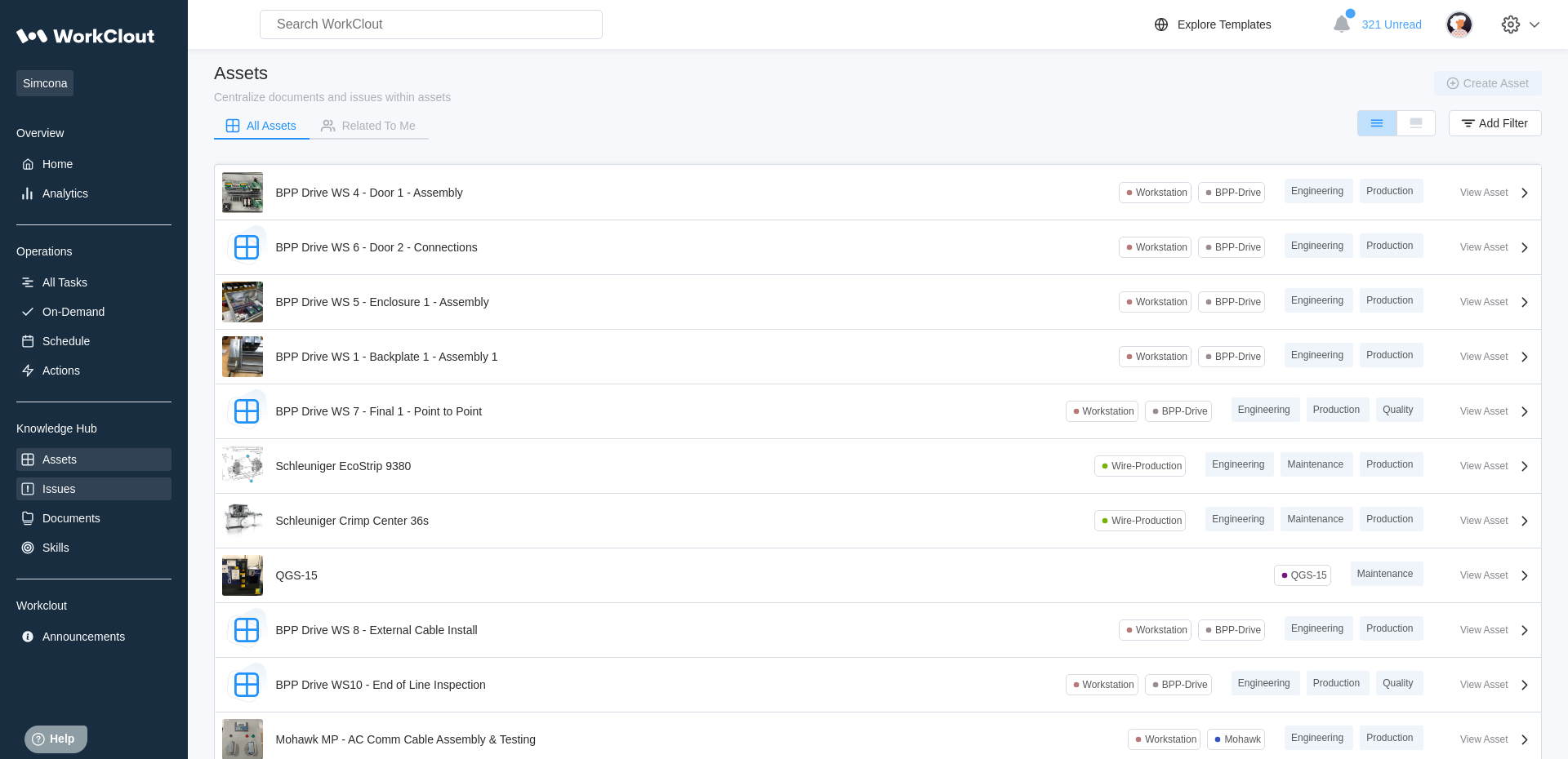
click at [108, 496] on div "Issues" at bounding box center [94, 489] width 155 height 23
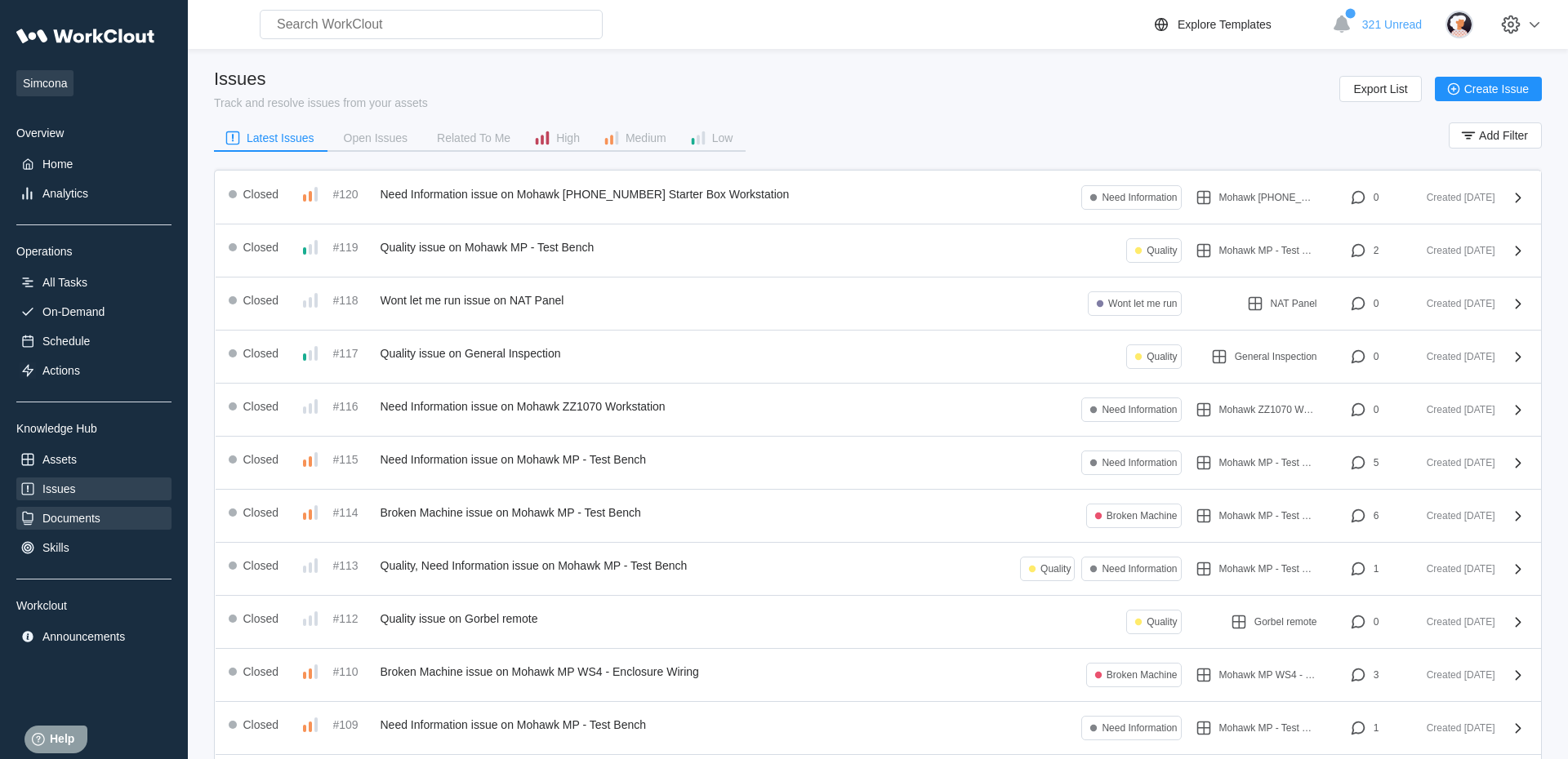
click at [111, 516] on div "Documents" at bounding box center [94, 518] width 155 height 23
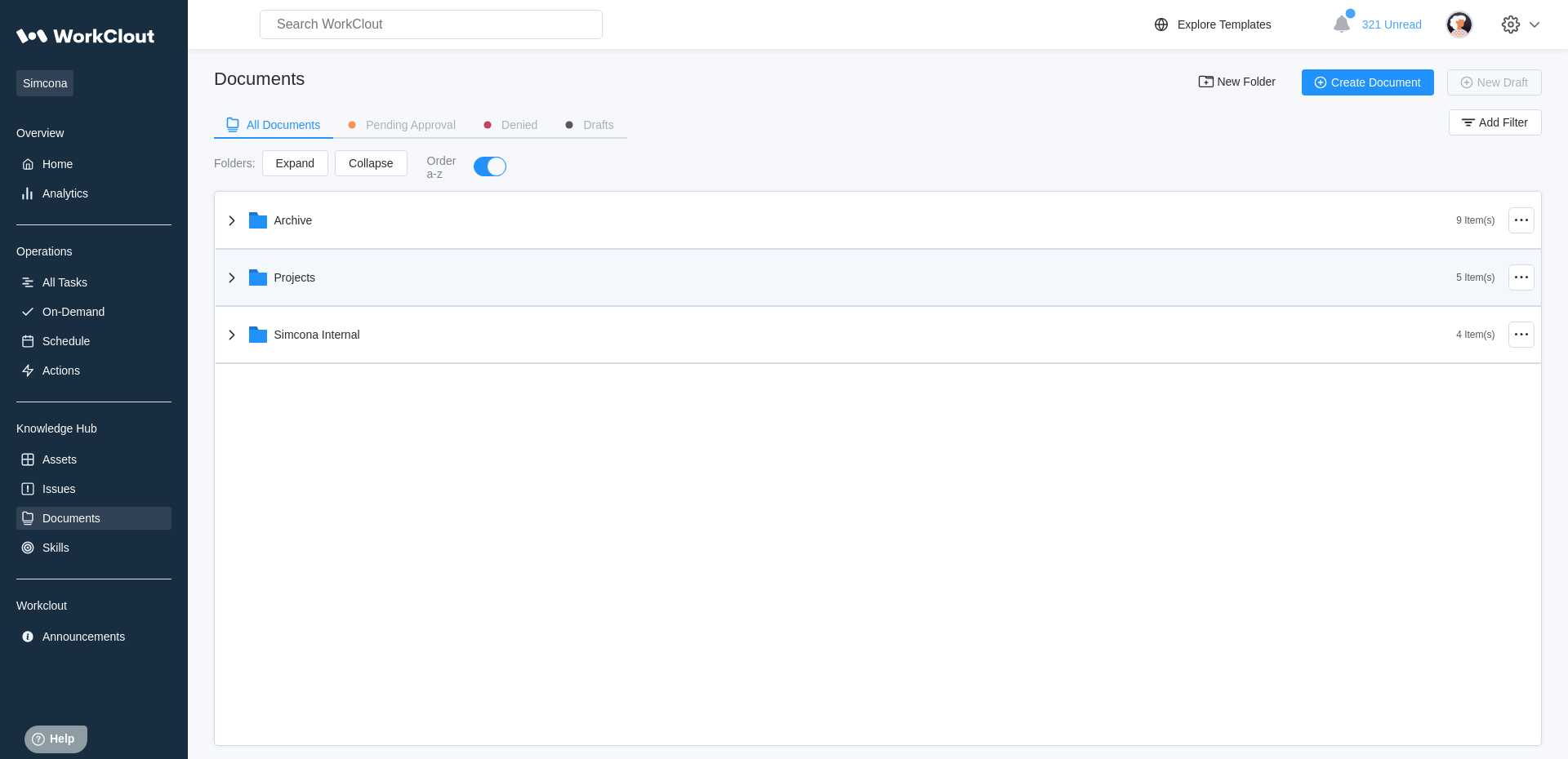
click at [277, 276] on div "Projects" at bounding box center [296, 277] width 42 height 13
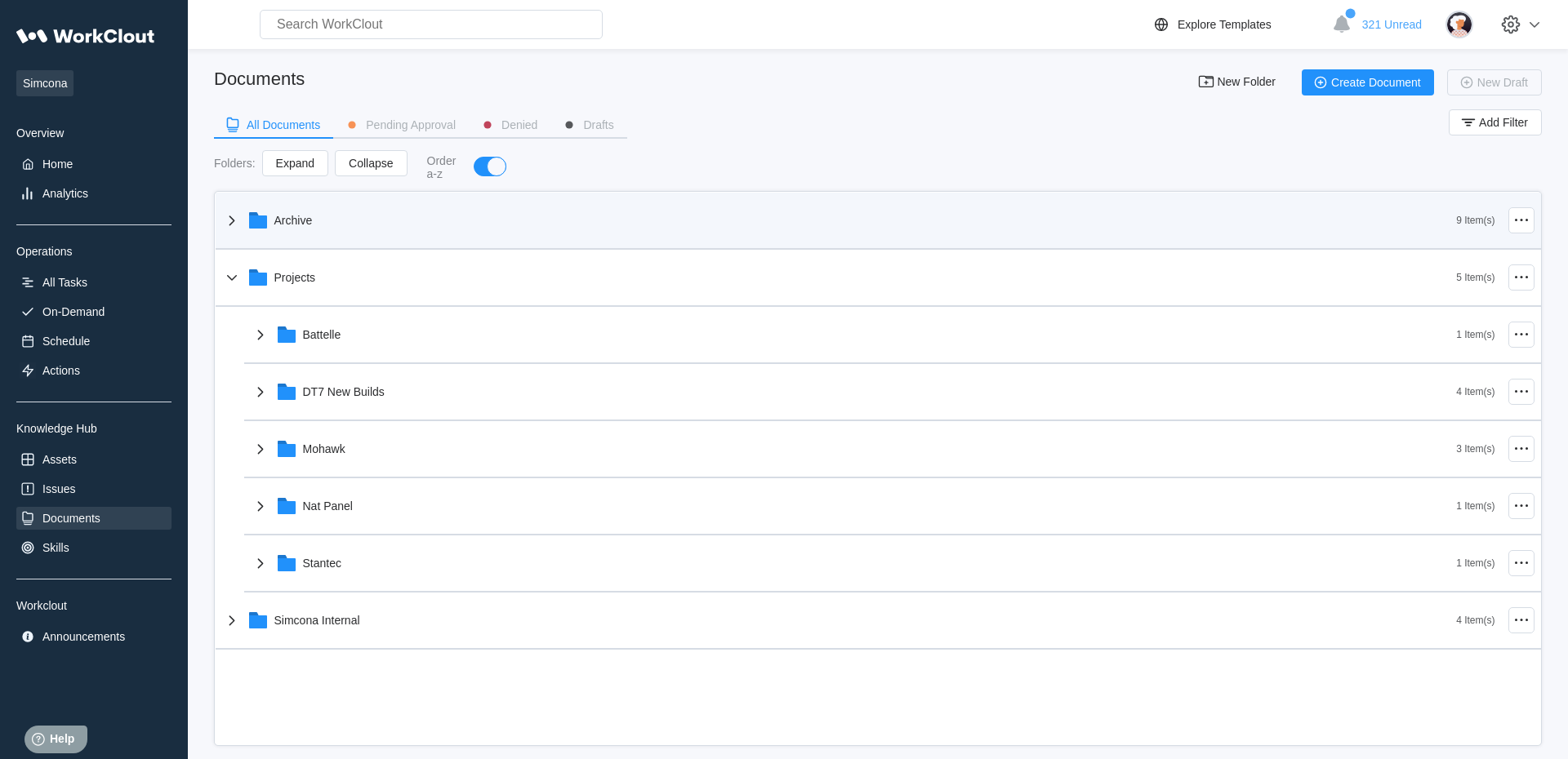
click at [269, 233] on div "Archive" at bounding box center [840, 220] width 1235 height 42
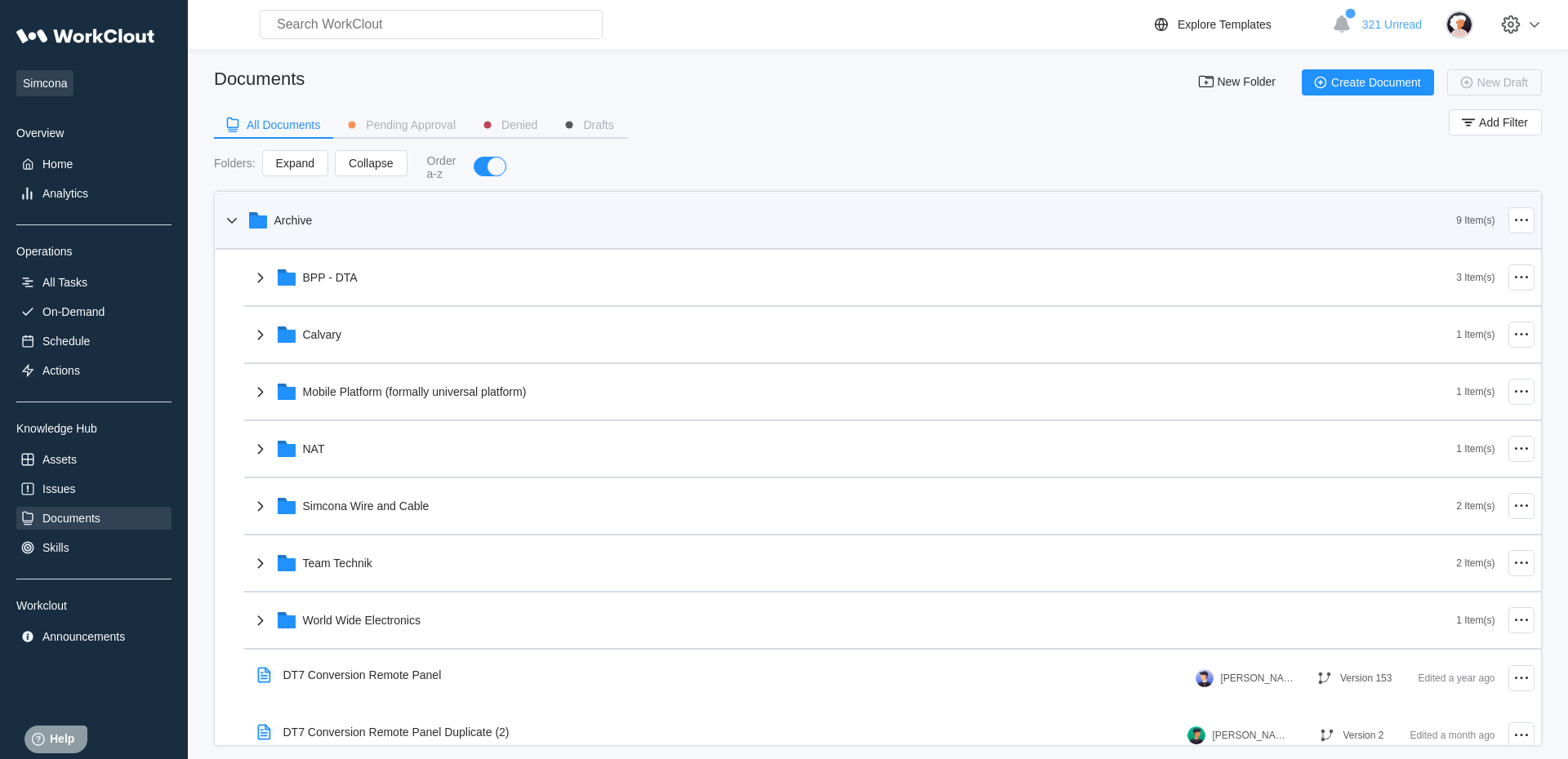
click at [268, 225] on div "Archive" at bounding box center [840, 220] width 1235 height 42
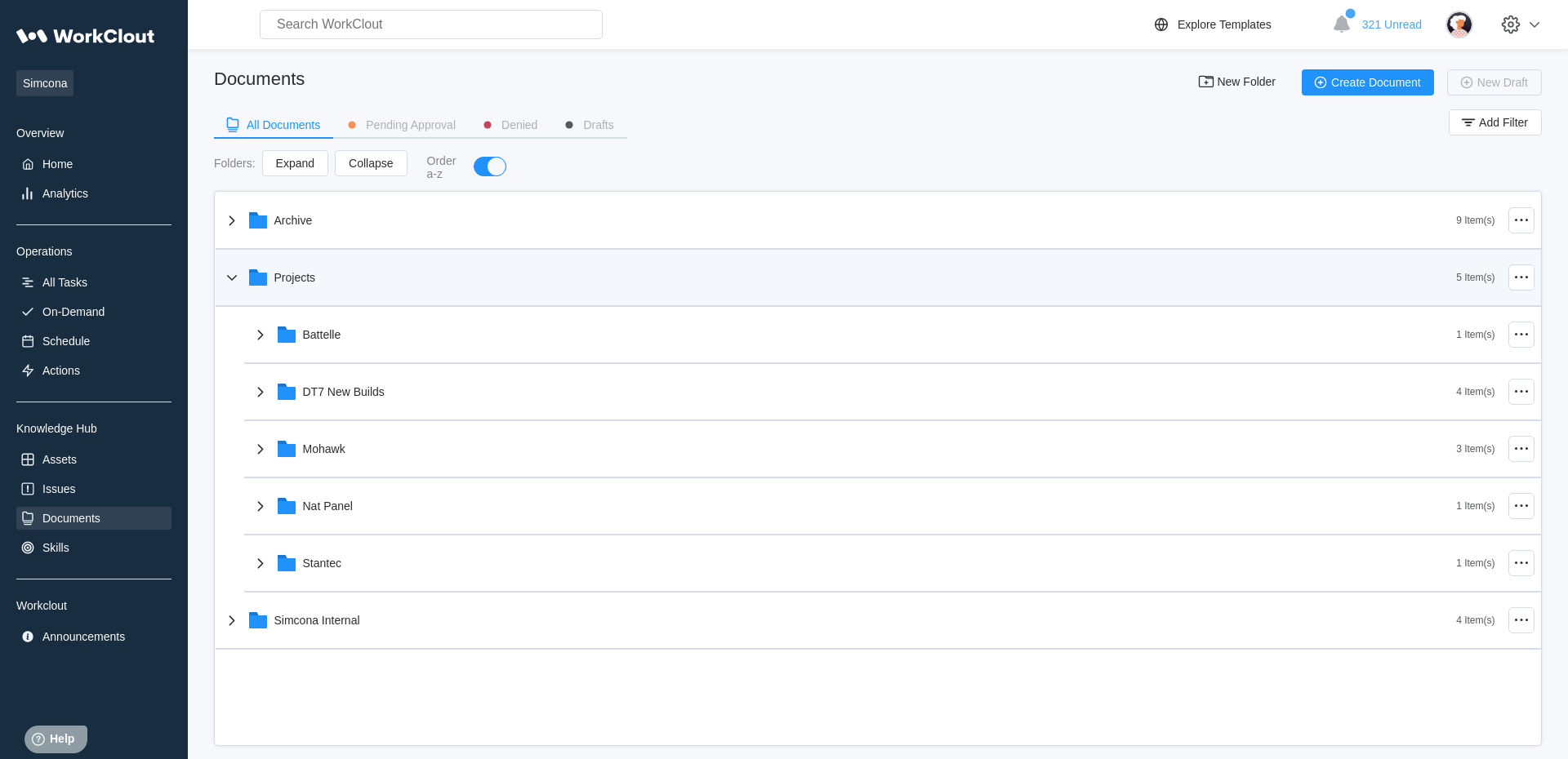
click at [258, 278] on icon at bounding box center [258, 279] width 18 height 13
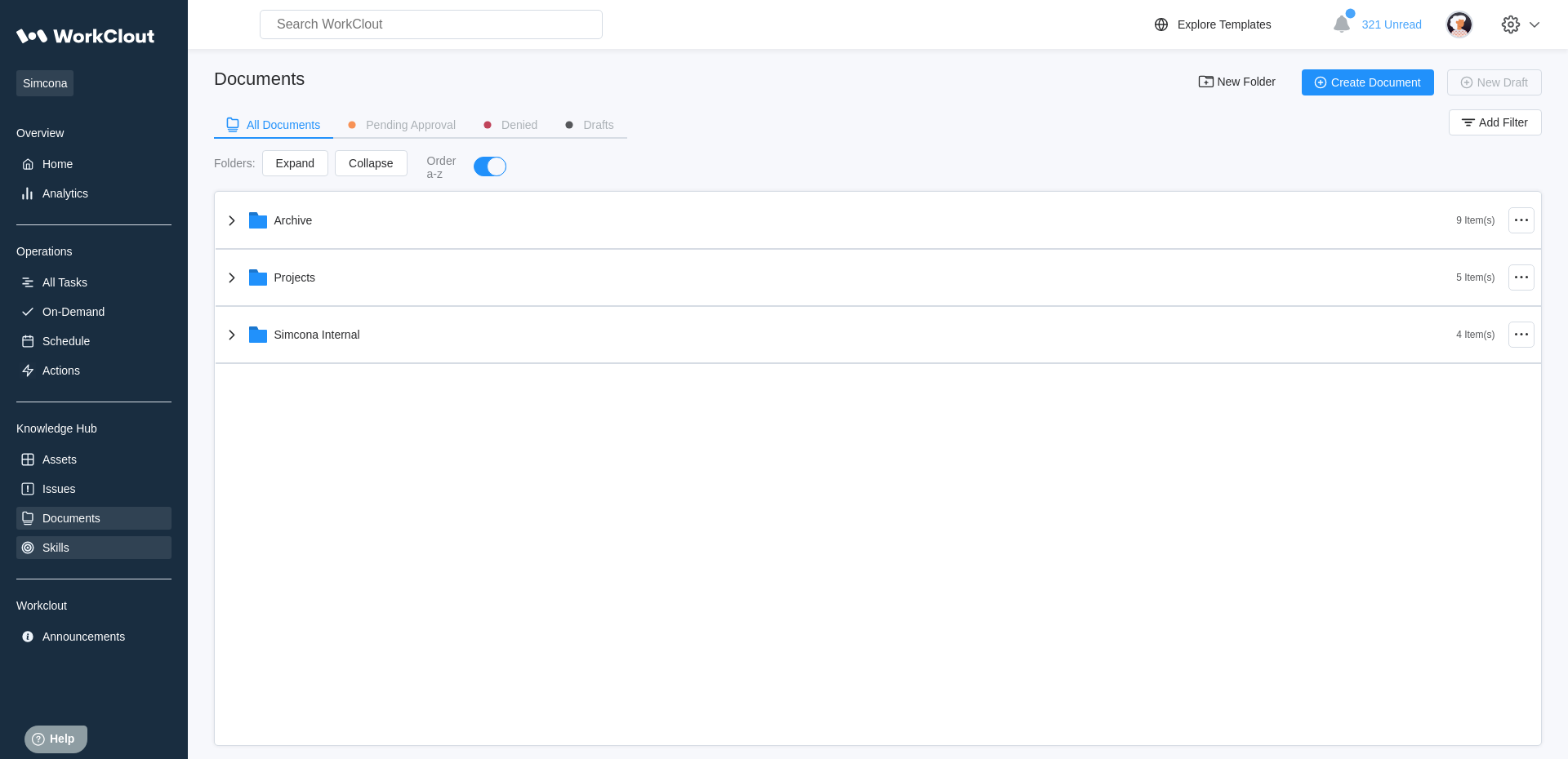
click at [115, 545] on div "Skills" at bounding box center [94, 548] width 155 height 23
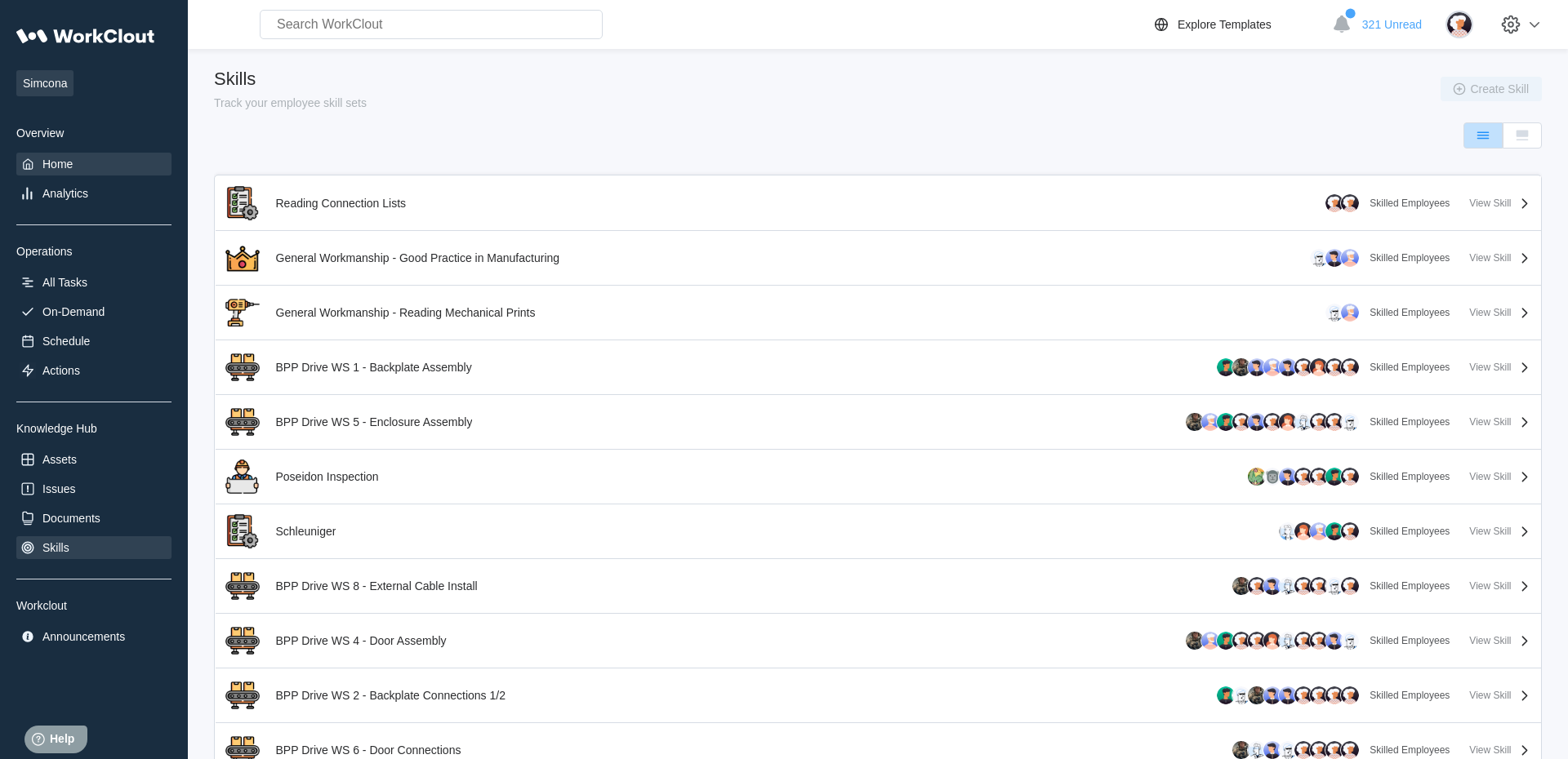
click at [61, 160] on div "Home" at bounding box center [57, 164] width 30 height 13
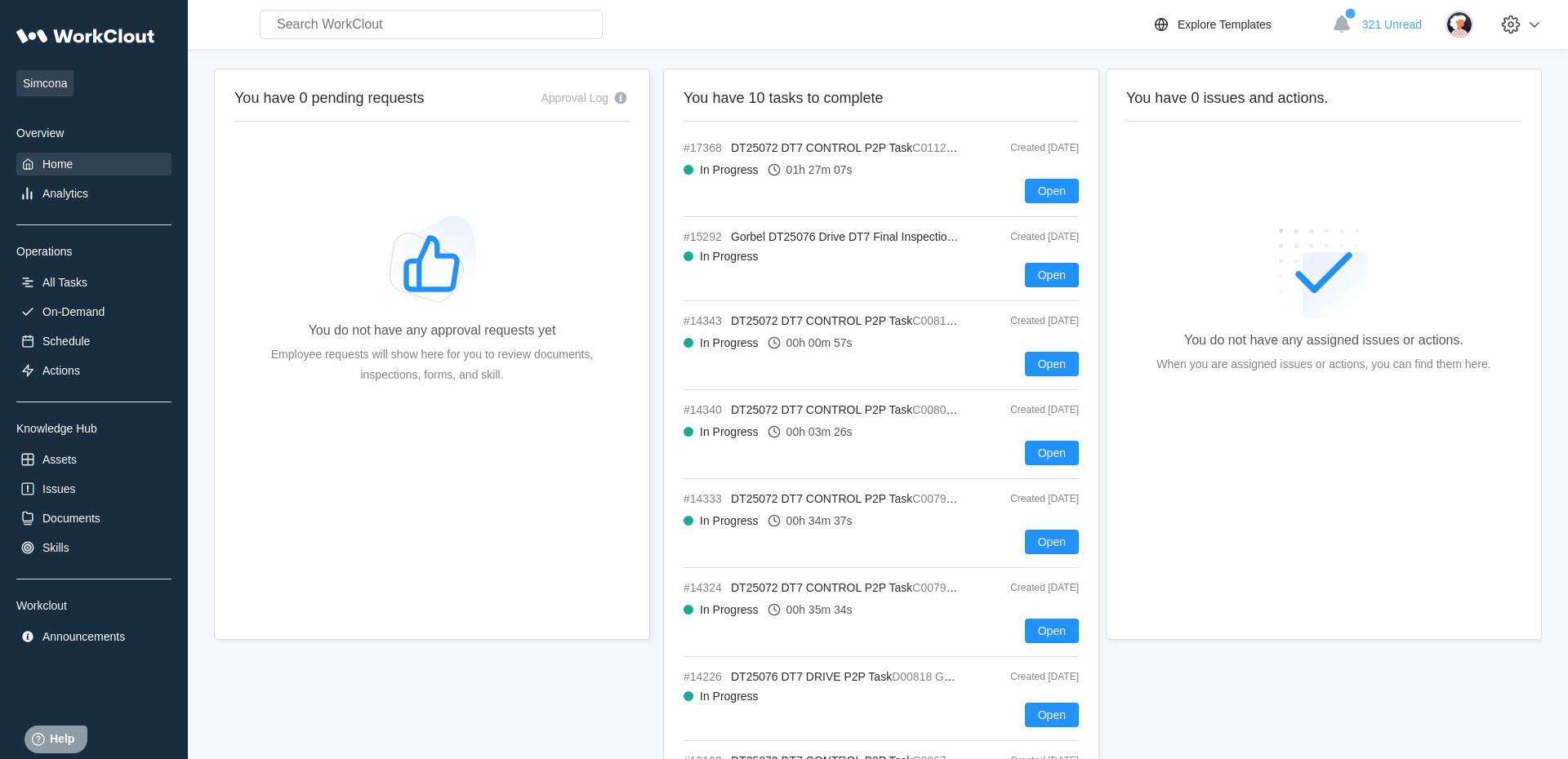
click at [499, 33] on input "text" at bounding box center [430, 24] width 343 height 30
type input "plug power"
click at [1537, 27] on icon at bounding box center [1535, 24] width 20 height 20
click at [1452, 22] on img at bounding box center [1459, 24] width 28 height 28
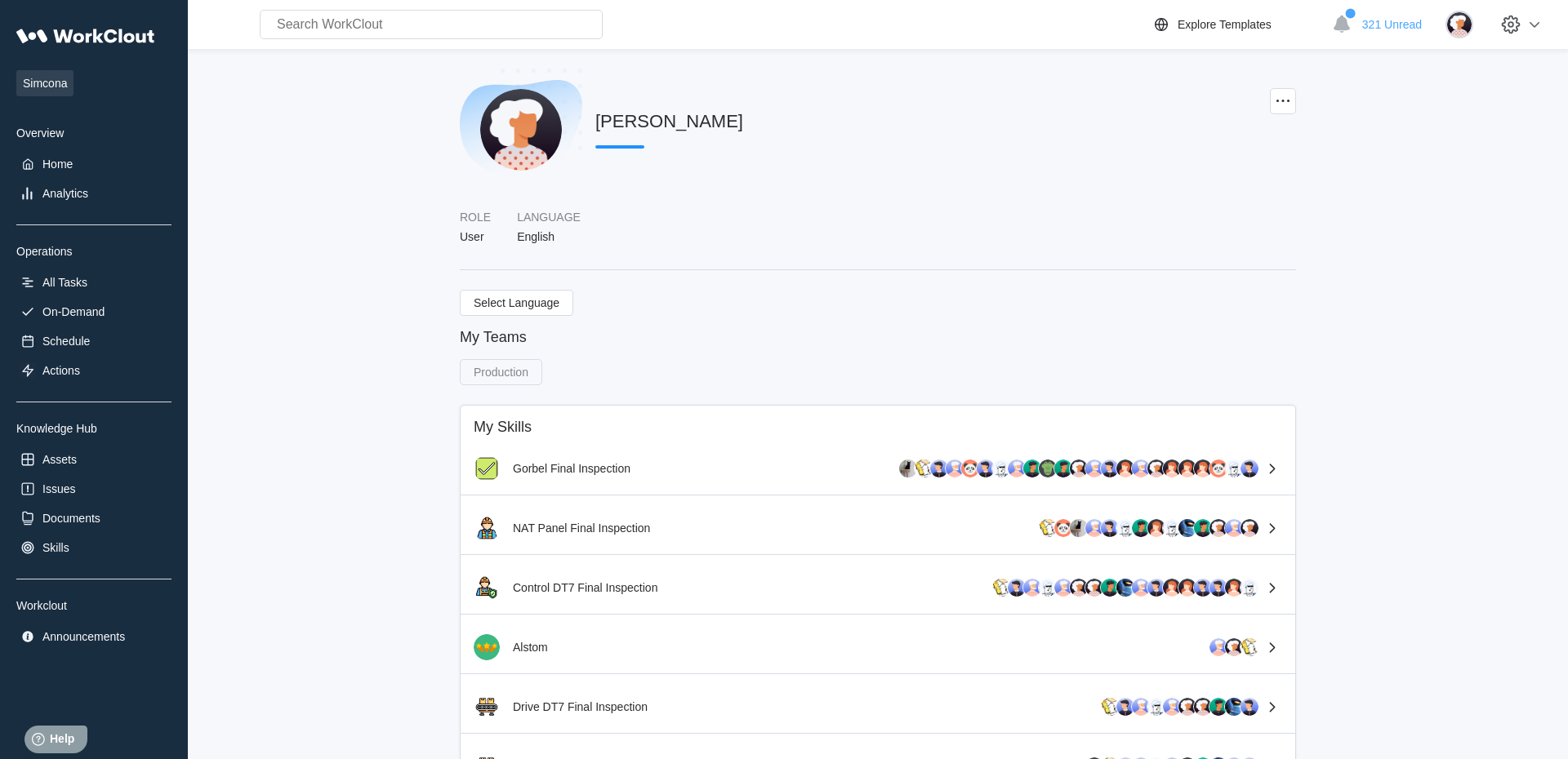
click at [525, 113] on img at bounding box center [521, 129] width 81 height 81
click at [629, 122] on div "Justin Blake" at bounding box center [670, 121] width 148 height 21
click at [1282, 99] on icon at bounding box center [1283, 101] width 20 height 20
click at [1216, 137] on div "Edit Profile" at bounding box center [1193, 141] width 55 height 13
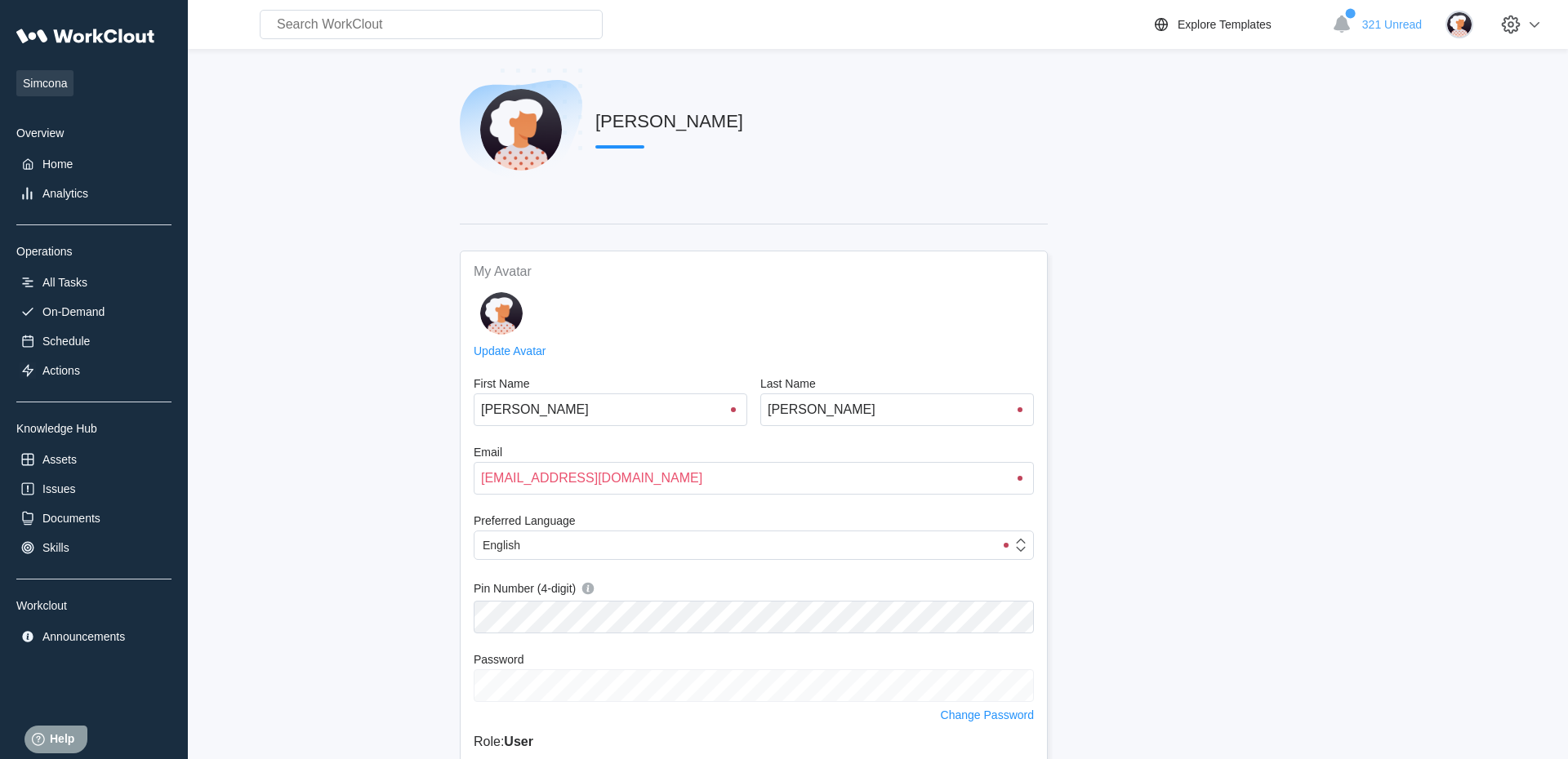
click at [538, 351] on link "Update Avatar" at bounding box center [510, 351] width 72 height 13
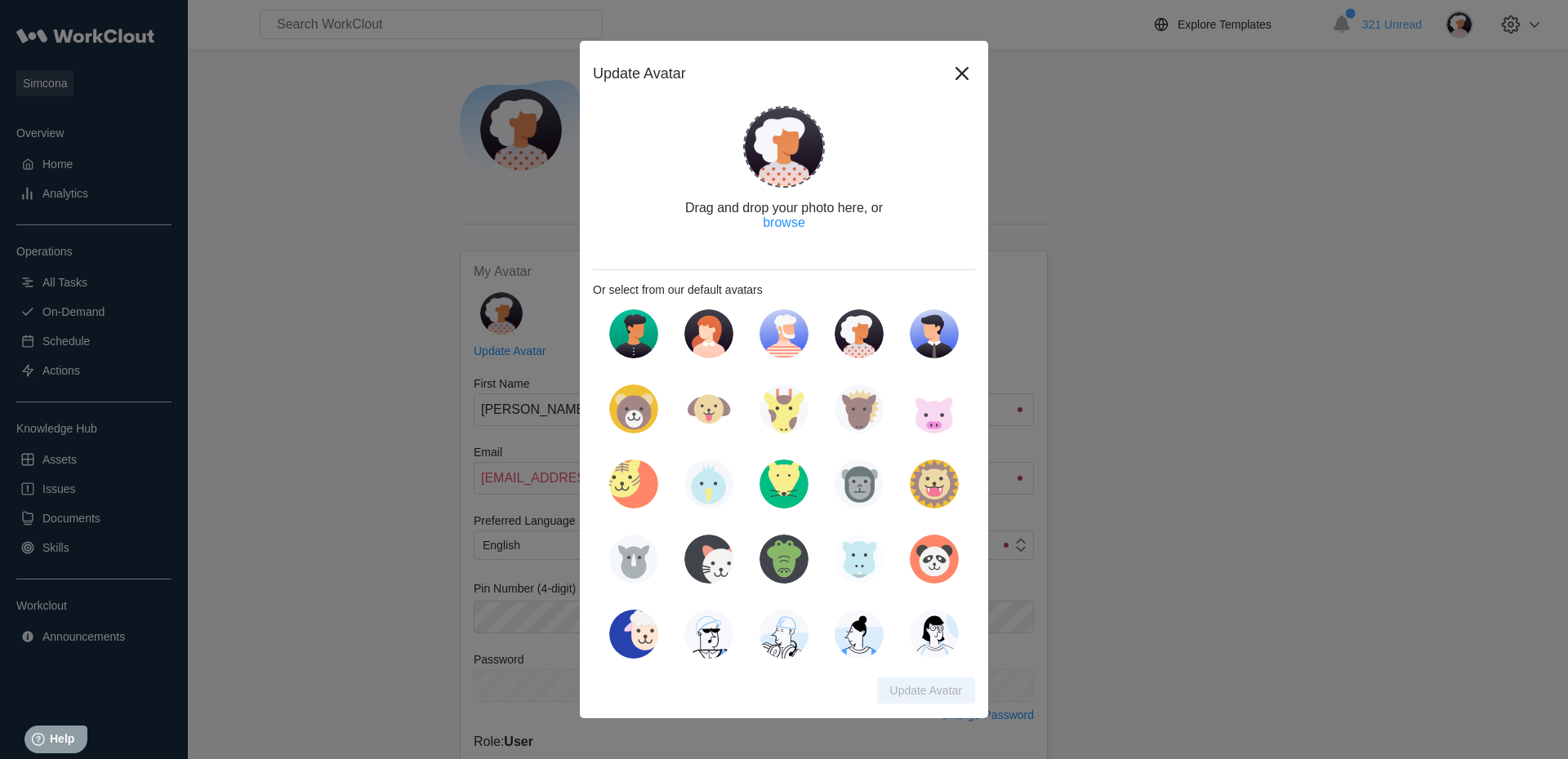
click at [785, 328] on img at bounding box center [784, 333] width 49 height 49
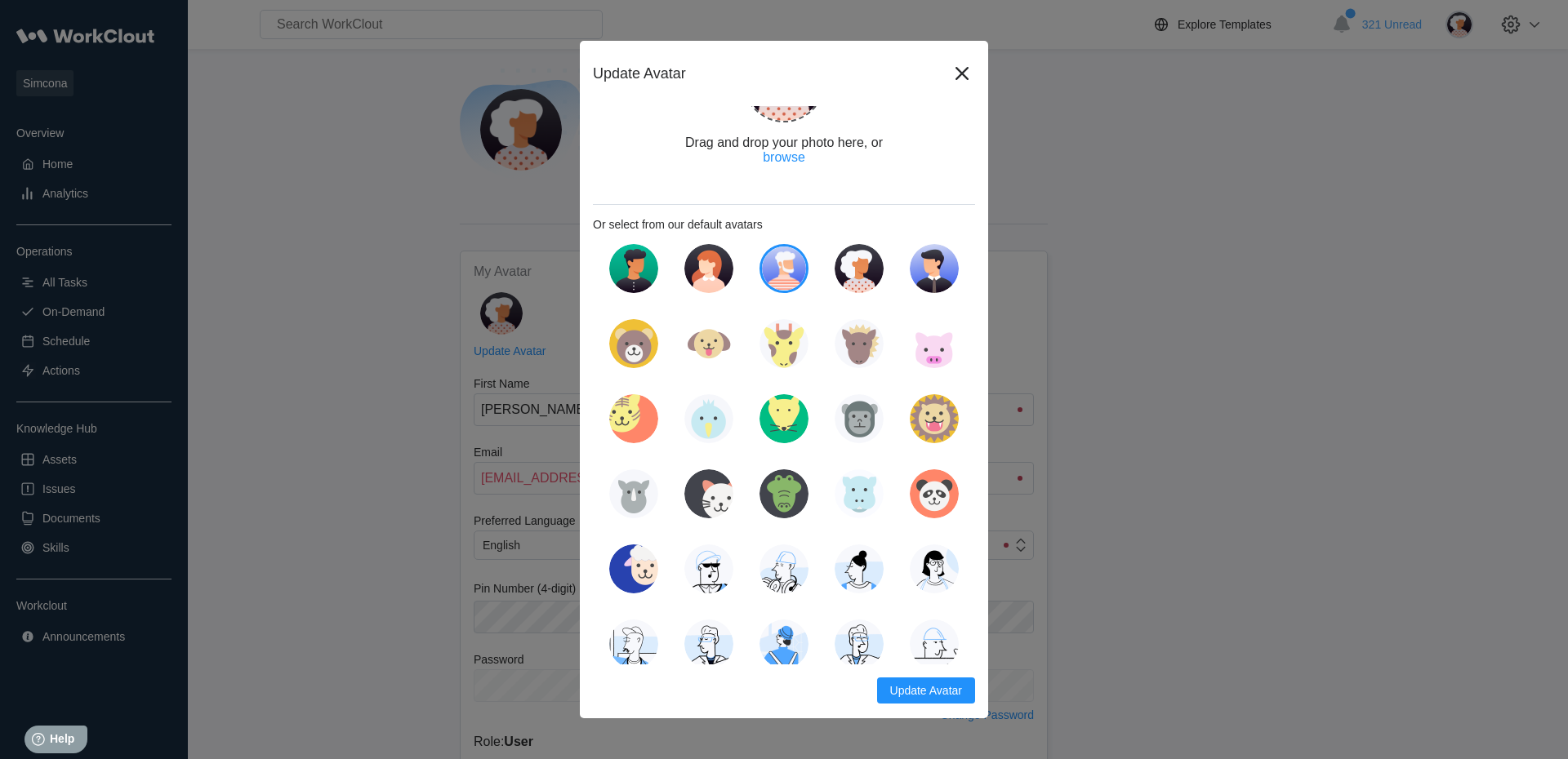
scroll to position [72, 0]
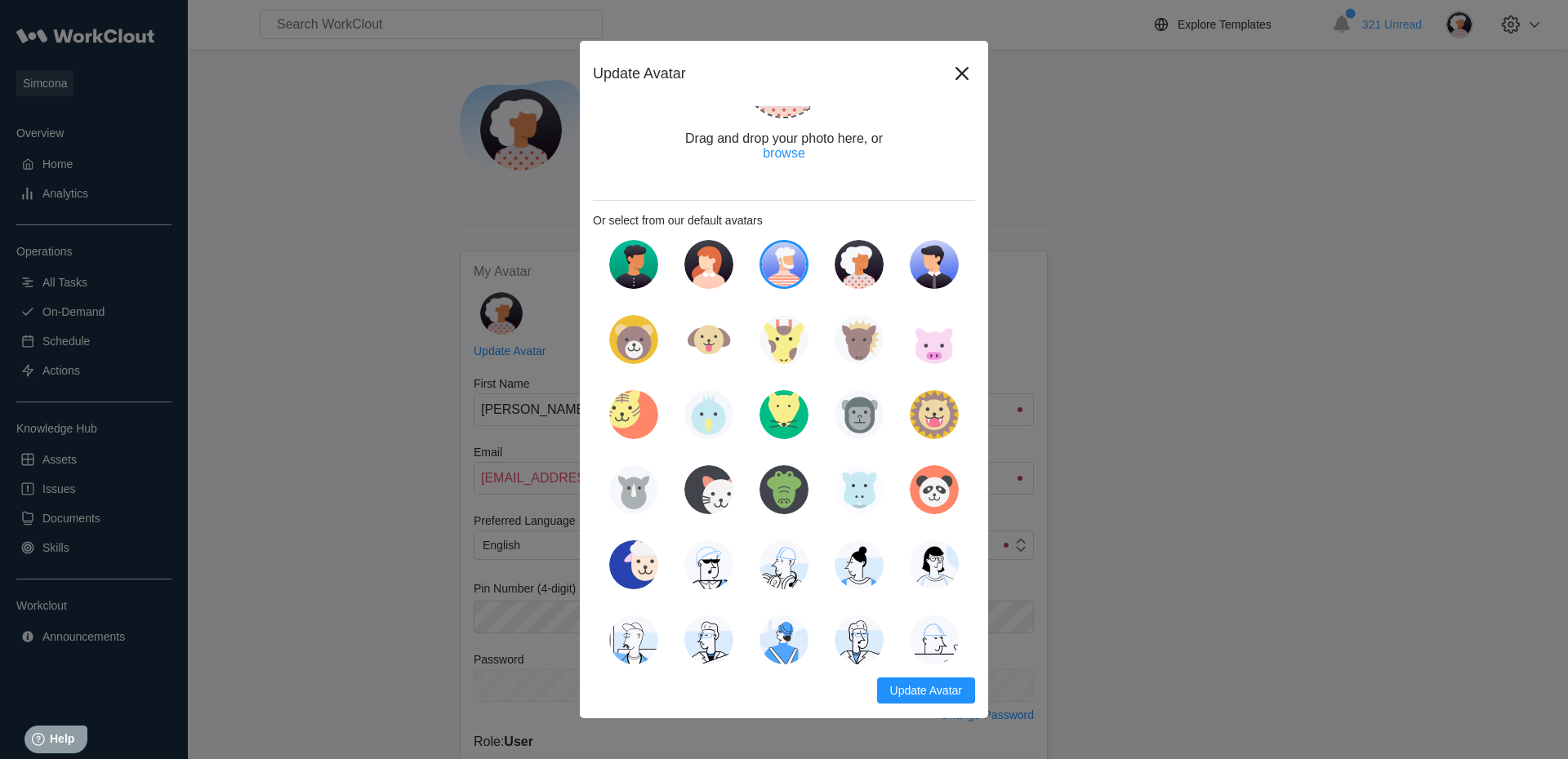
click at [944, 637] on img at bounding box center [934, 640] width 49 height 49
click at [931, 688] on button "Update Avatar" at bounding box center [925, 690] width 98 height 26
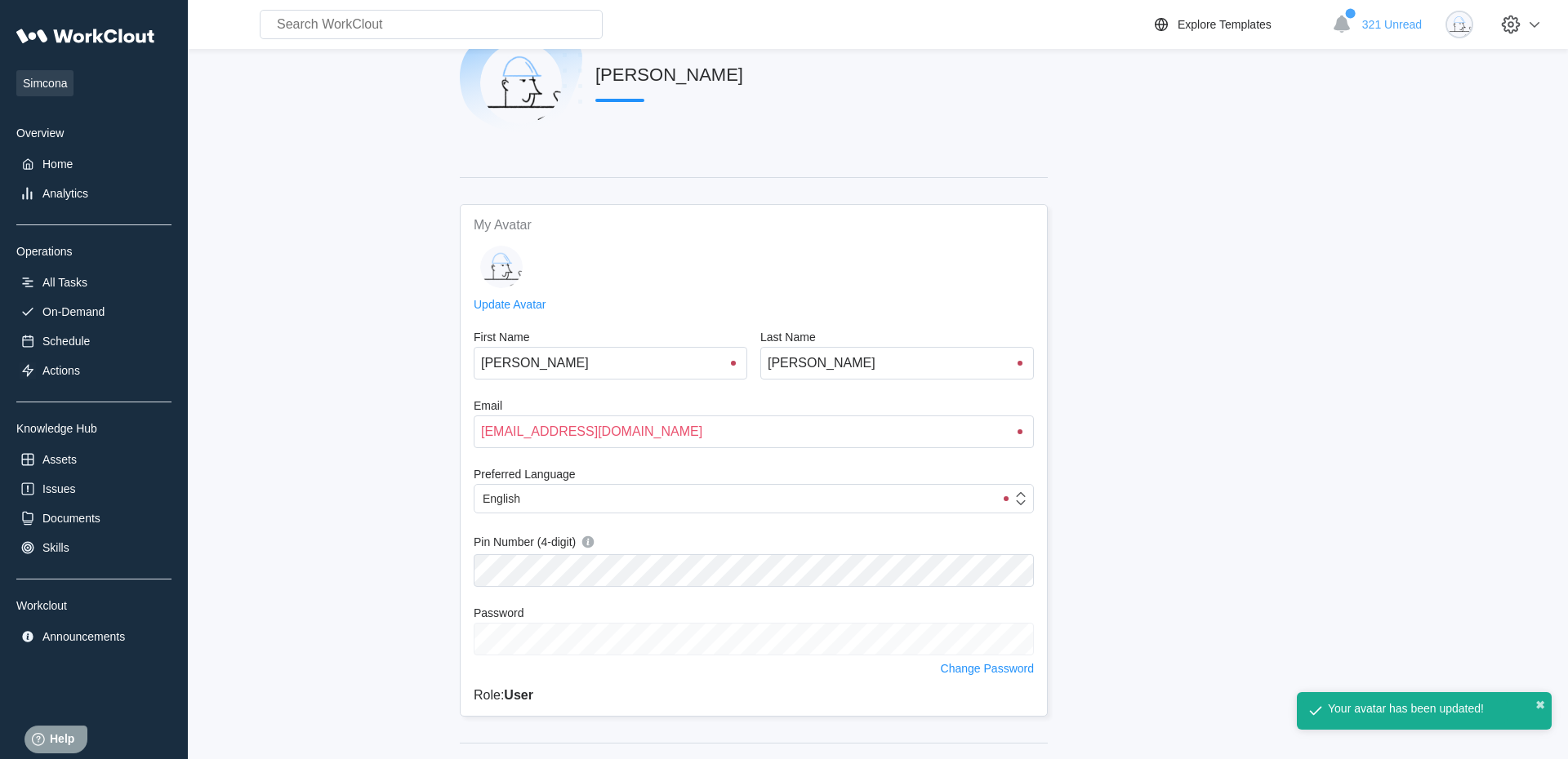
scroll to position [0, 0]
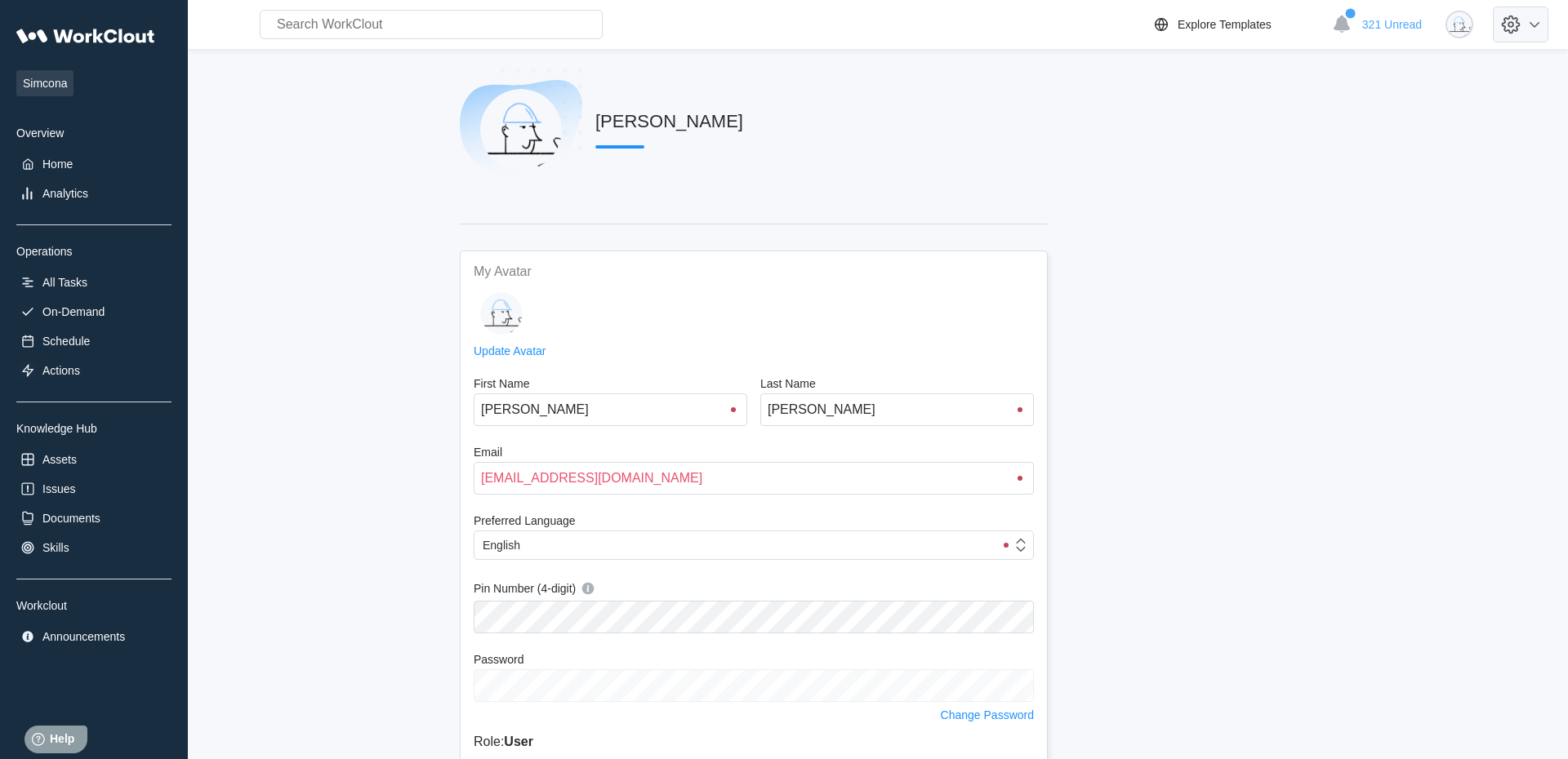
click at [1523, 29] on icon at bounding box center [1510, 24] width 28 height 28
click at [1407, 175] on div "Log Out" at bounding box center [1425, 173] width 230 height 26
